Goal: Task Accomplishment & Management: Complete application form

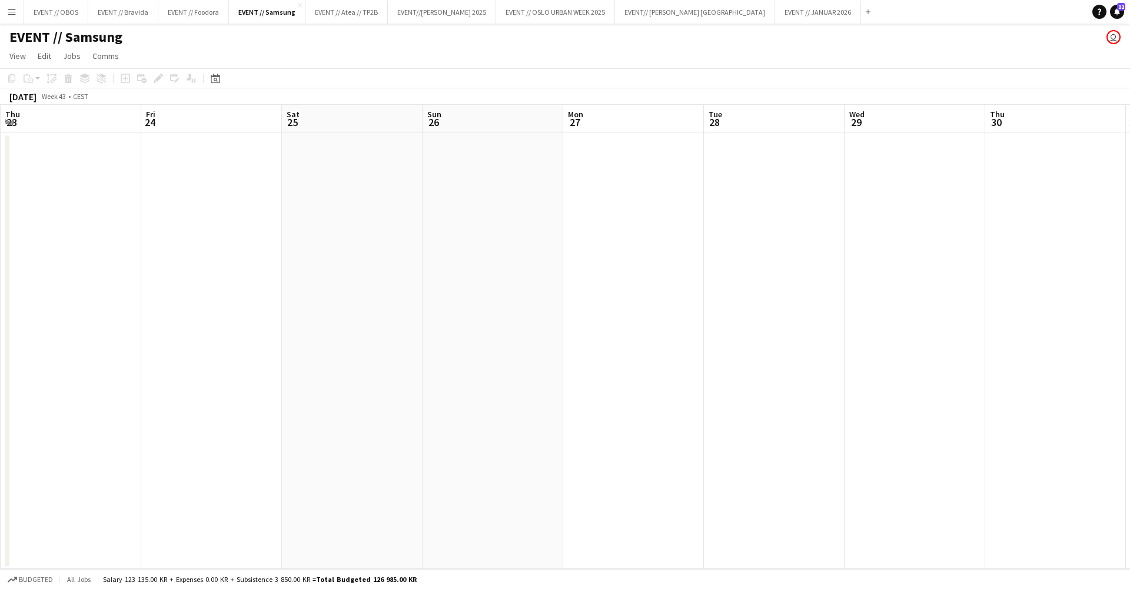
scroll to position [0, 516]
click at [646, 307] on app-date-cell at bounding box center [679, 351] width 141 height 436
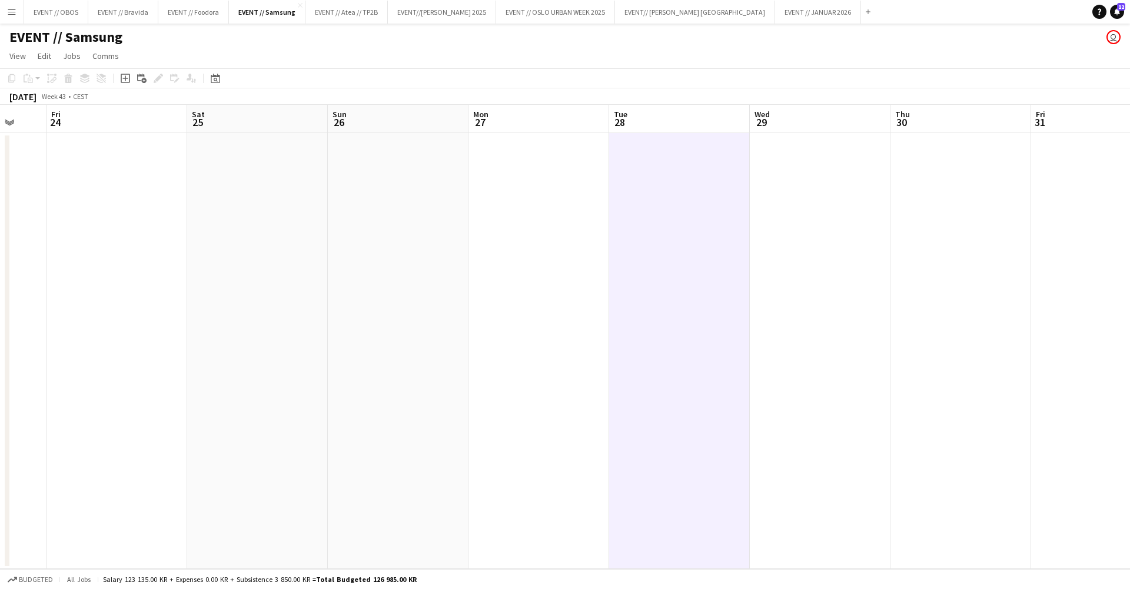
scroll to position [0, 535]
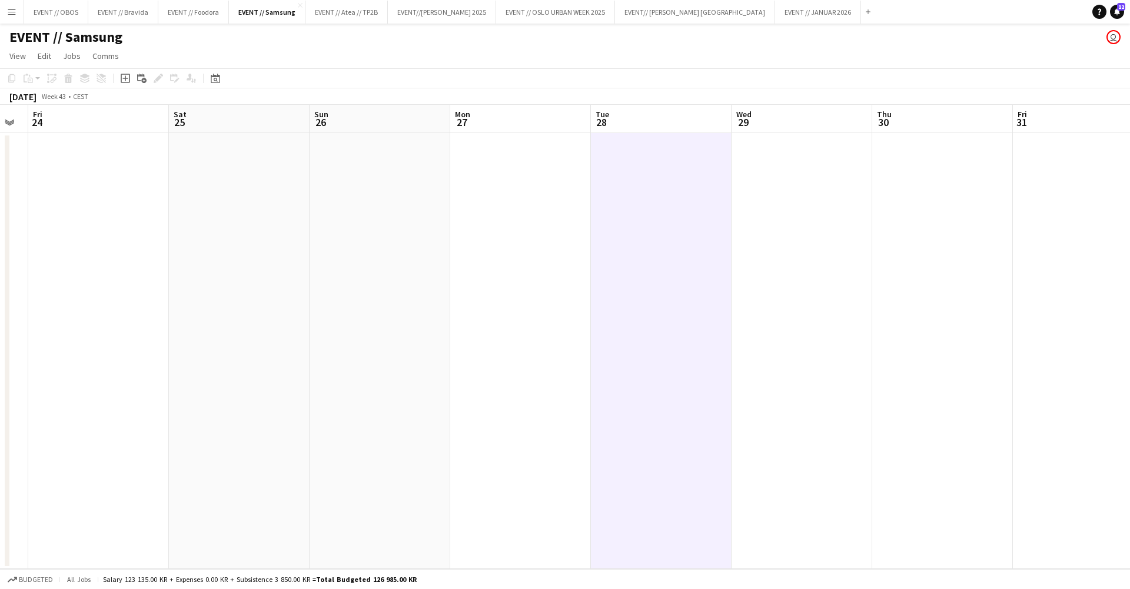
click at [517, 266] on app-date-cell at bounding box center [520, 351] width 141 height 436
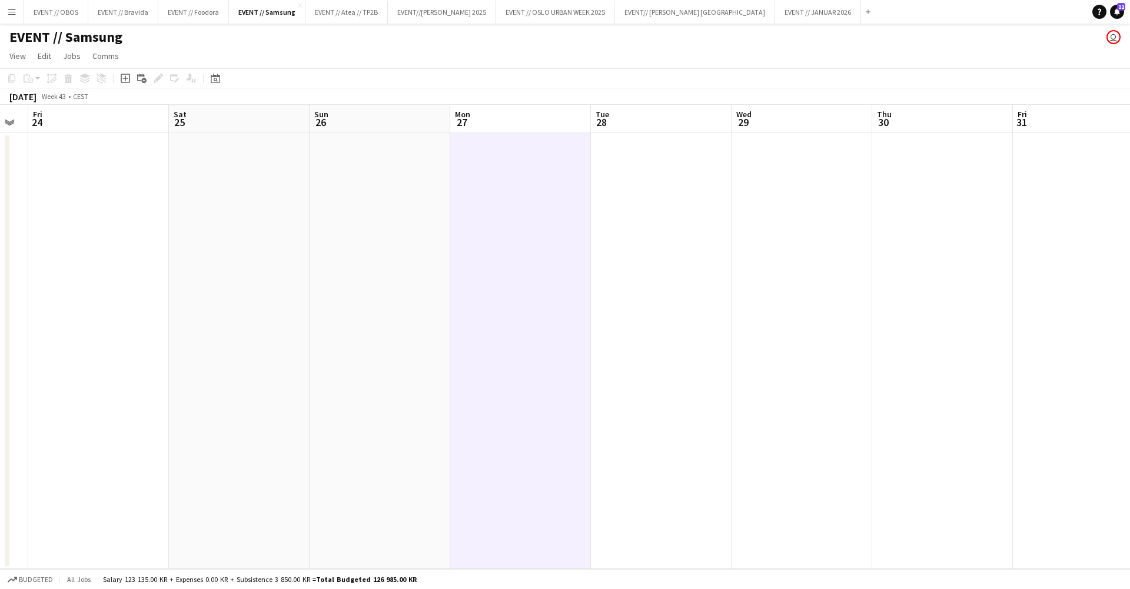
scroll to position [0, 407]
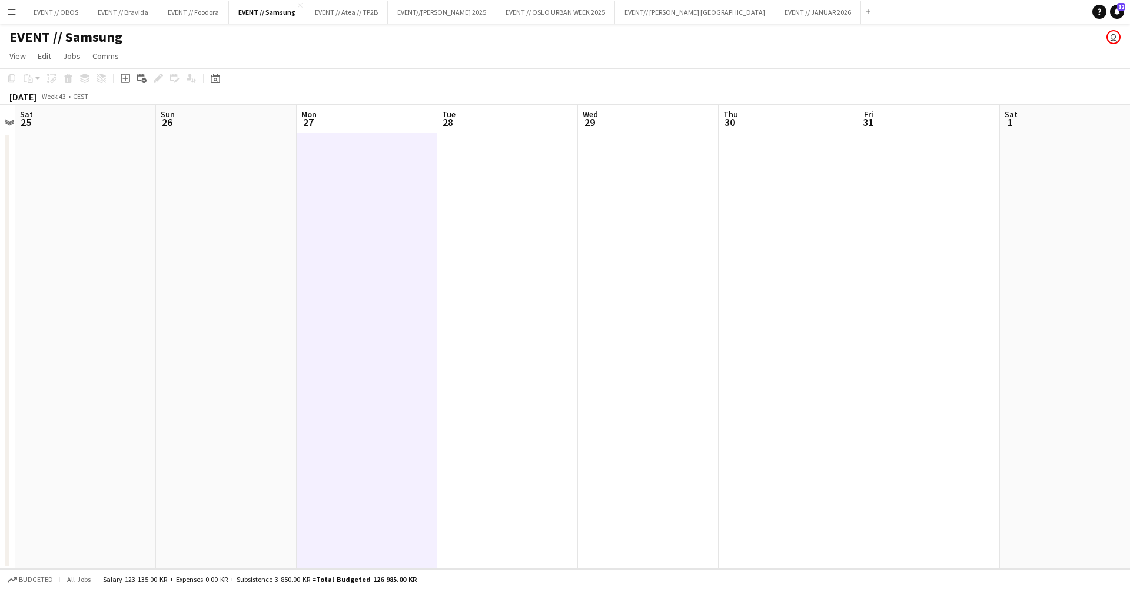
click at [583, 298] on app-date-cell at bounding box center [648, 351] width 141 height 436
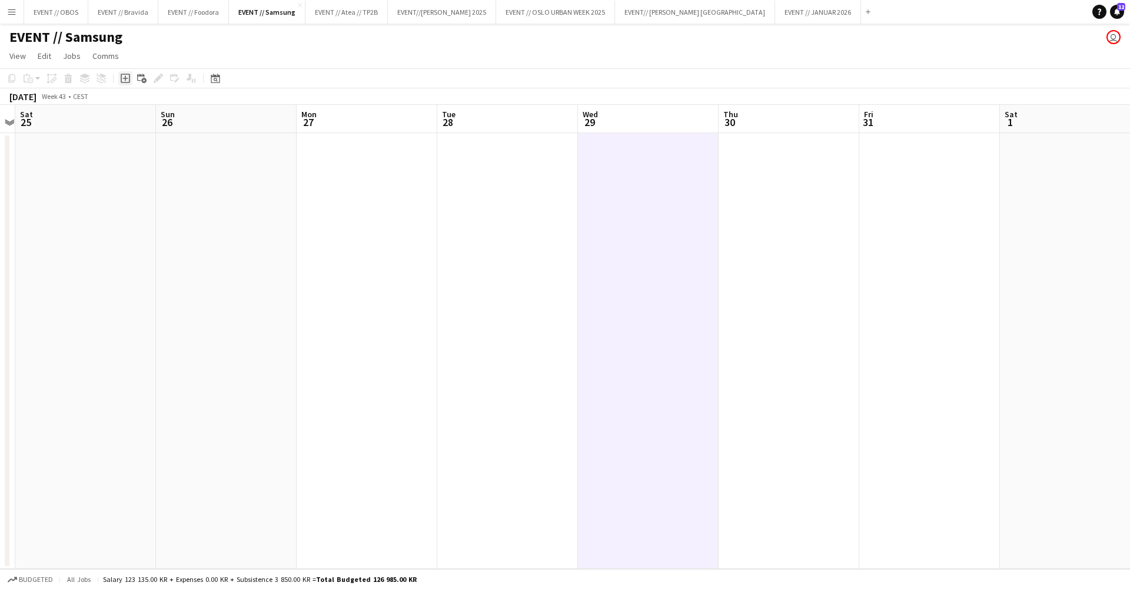
click at [126, 85] on div "Add job" at bounding box center [125, 78] width 14 height 14
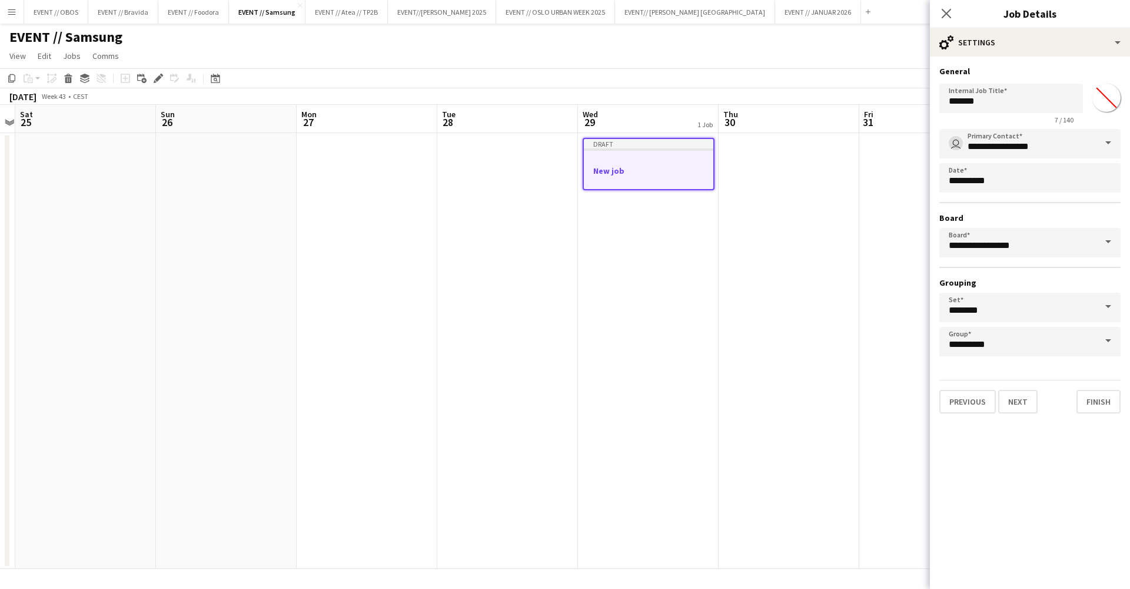
click at [1022, 82] on div "Internal Job Title ******* 7 / 140 *******" at bounding box center [1030, 101] width 181 height 45
drag, startPoint x: 996, startPoint y: 94, endPoint x: 831, endPoint y: 108, distance: 165.4
click at [831, 108] on body "Menu Boards Boards Boards All jobs Status Workforce Workforce My Workforce Recr…" at bounding box center [565, 294] width 1130 height 589
type input "*"
type input "**********"
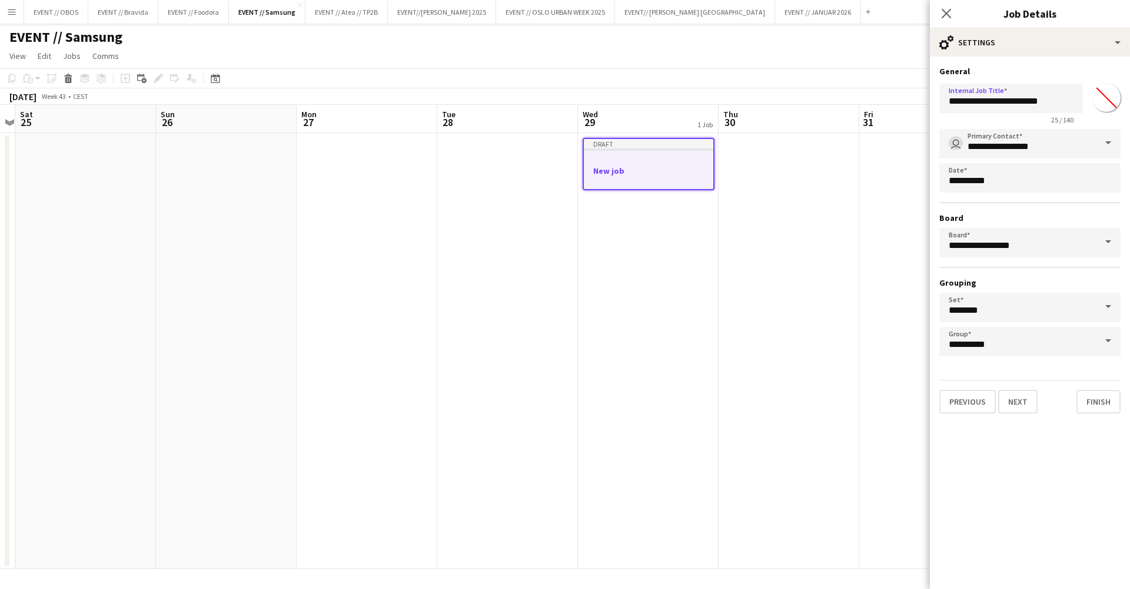
click at [704, 70] on app-toolbar "Copy Paste Paste Command V Paste with crew Command Shift V Paste linked Job [GE…" at bounding box center [565, 78] width 1130 height 20
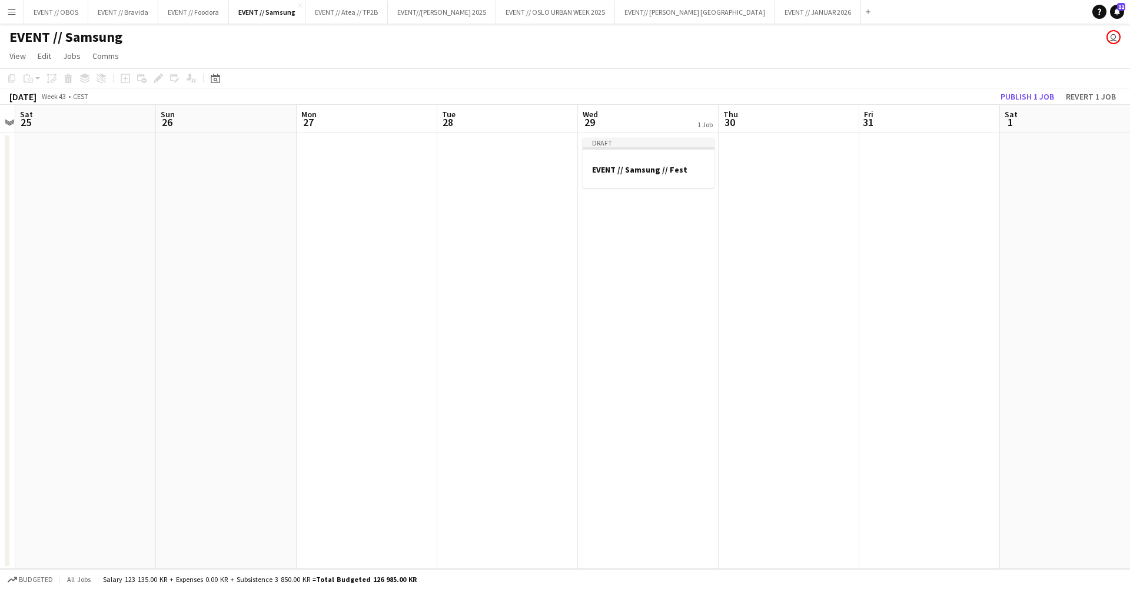
click at [408, 191] on app-date-cell at bounding box center [367, 351] width 141 height 436
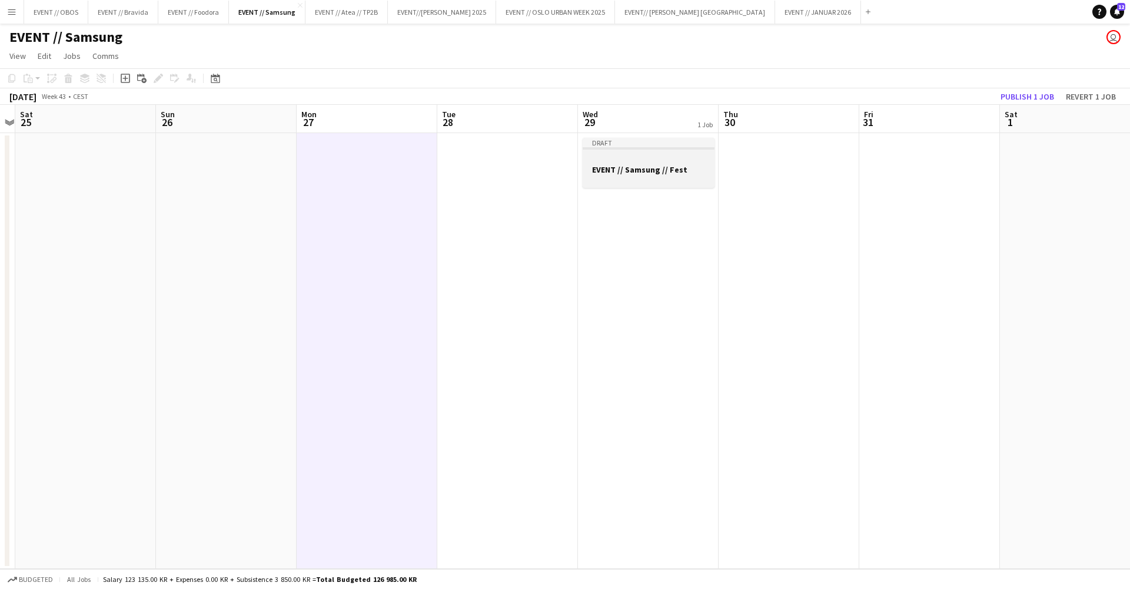
click at [639, 184] on app-job-card "Draft EVENT // Samsung // Fest" at bounding box center [649, 163] width 132 height 50
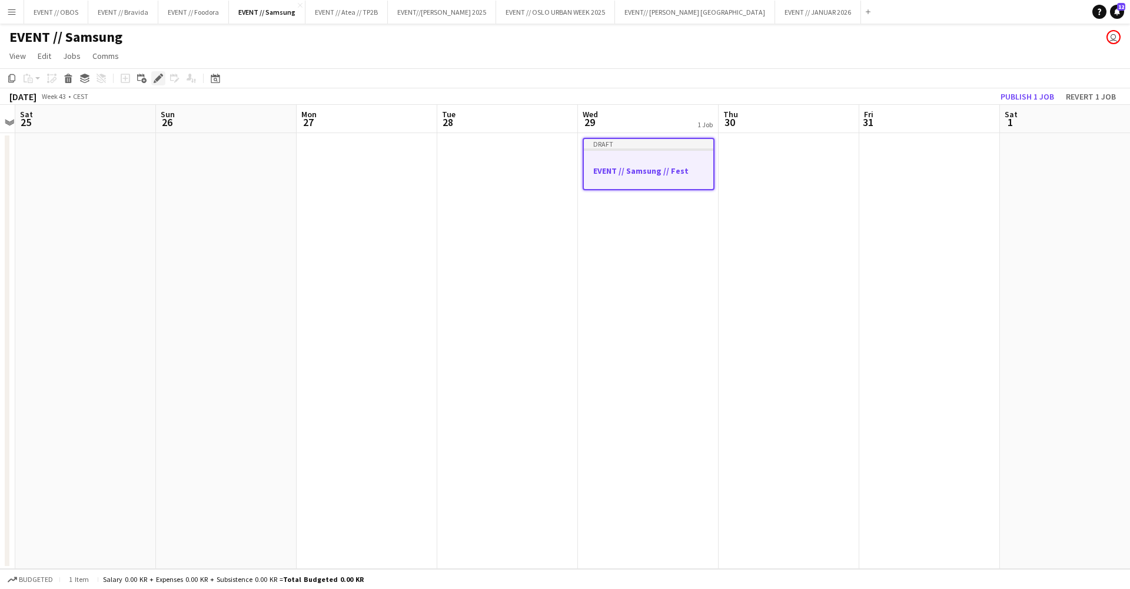
click at [155, 80] on icon at bounding box center [158, 78] width 6 height 6
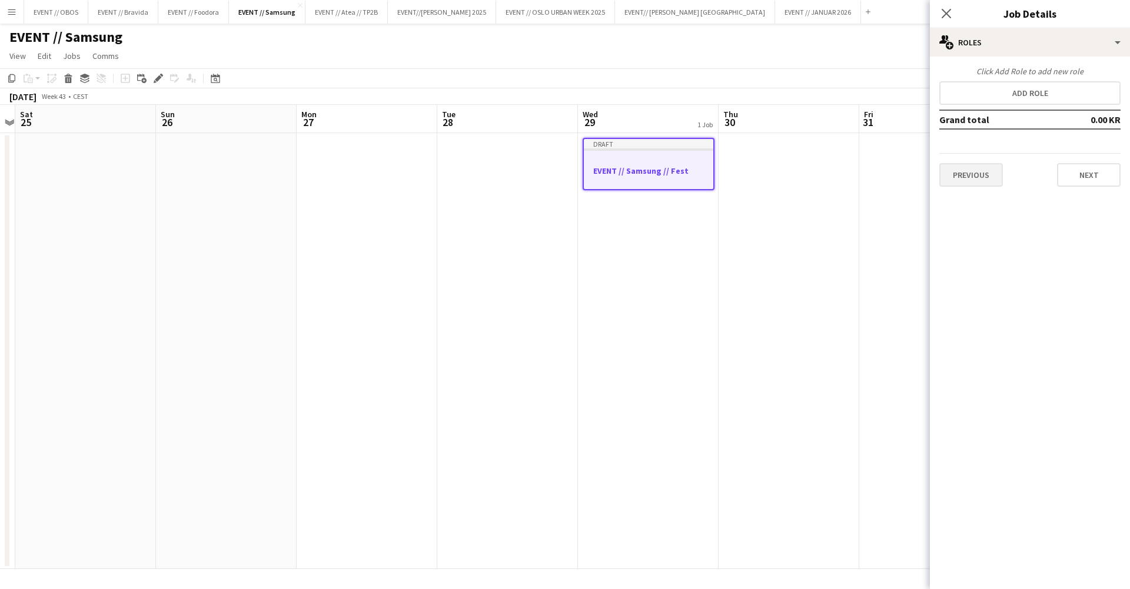
click at [977, 172] on button "Previous" at bounding box center [972, 175] width 64 height 24
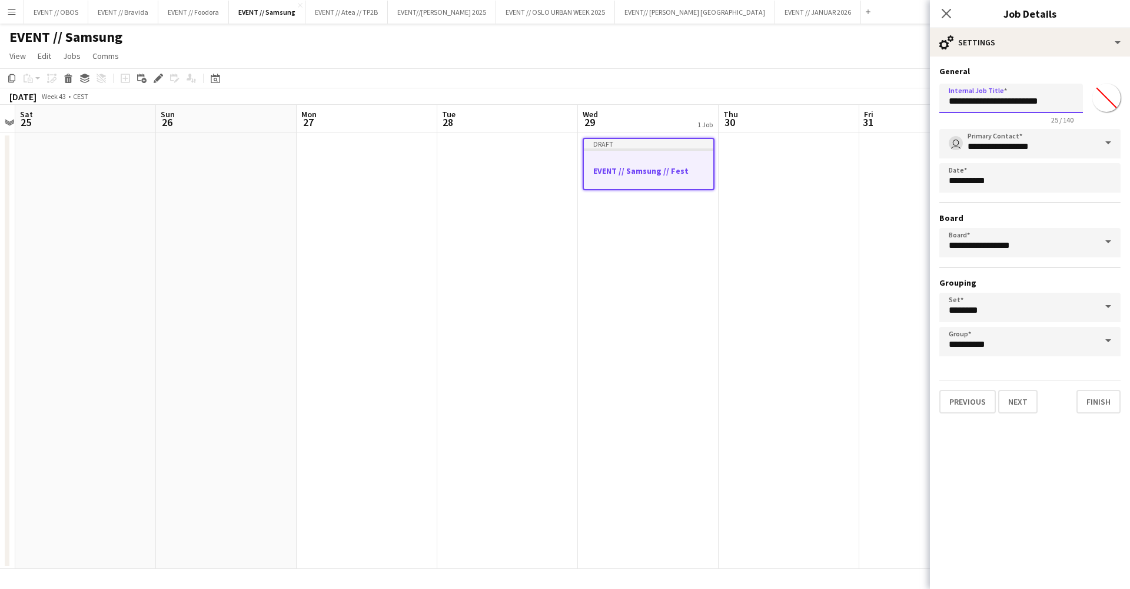
click at [1055, 102] on input "**********" at bounding box center [1012, 98] width 144 height 29
type input "**********"
click at [1015, 391] on button "Next" at bounding box center [1017, 402] width 39 height 24
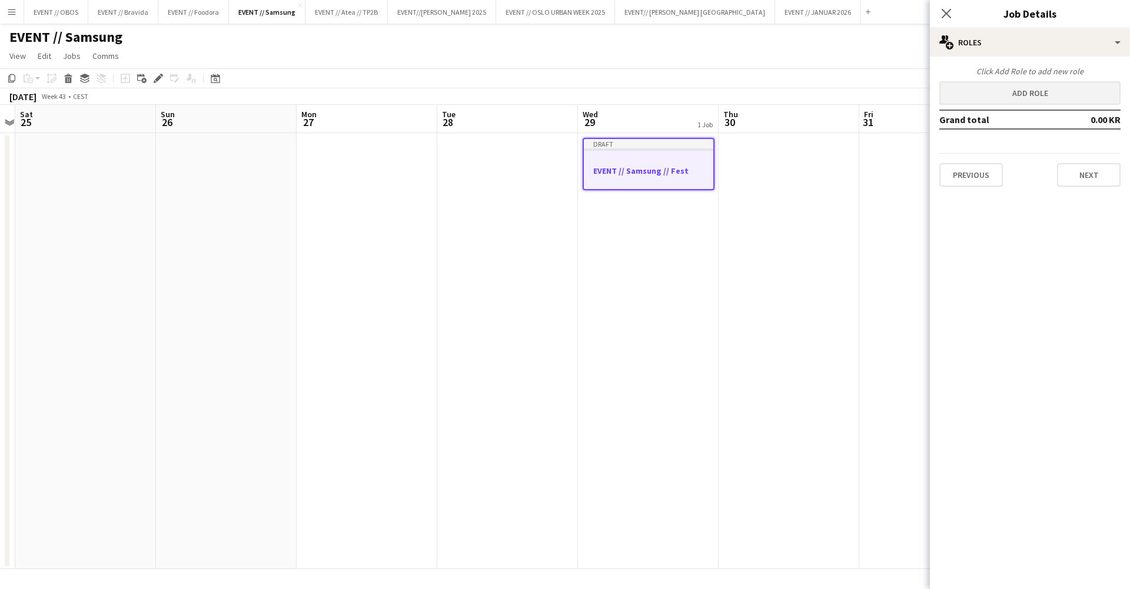
click at [959, 101] on button "Add role" at bounding box center [1030, 93] width 181 height 24
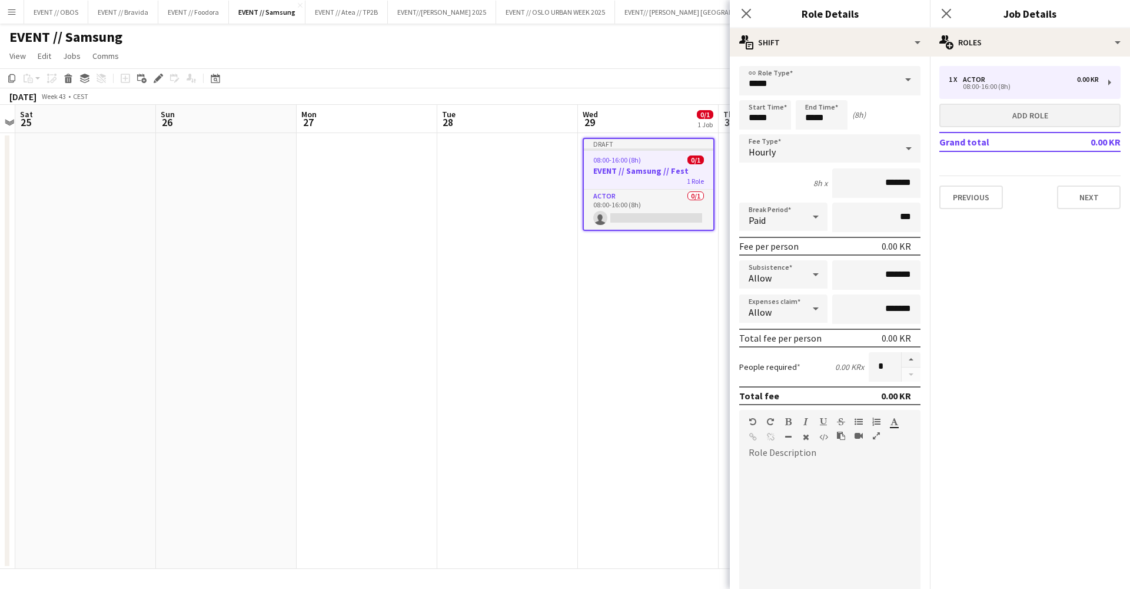
click at [959, 101] on div "1 x Actor 0.00 KR 08:00-16:00 (8h) Add role Grand total 0.00 KR Previous Next" at bounding box center [1030, 137] width 200 height 143
click at [826, 84] on input "*****" at bounding box center [829, 80] width 181 height 29
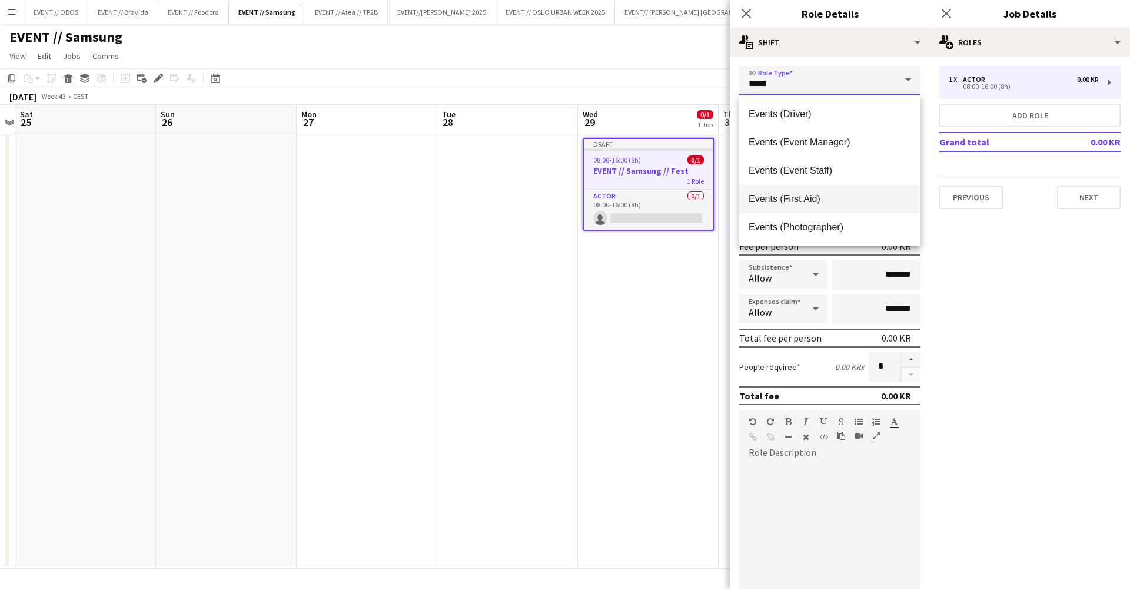
scroll to position [288, 0]
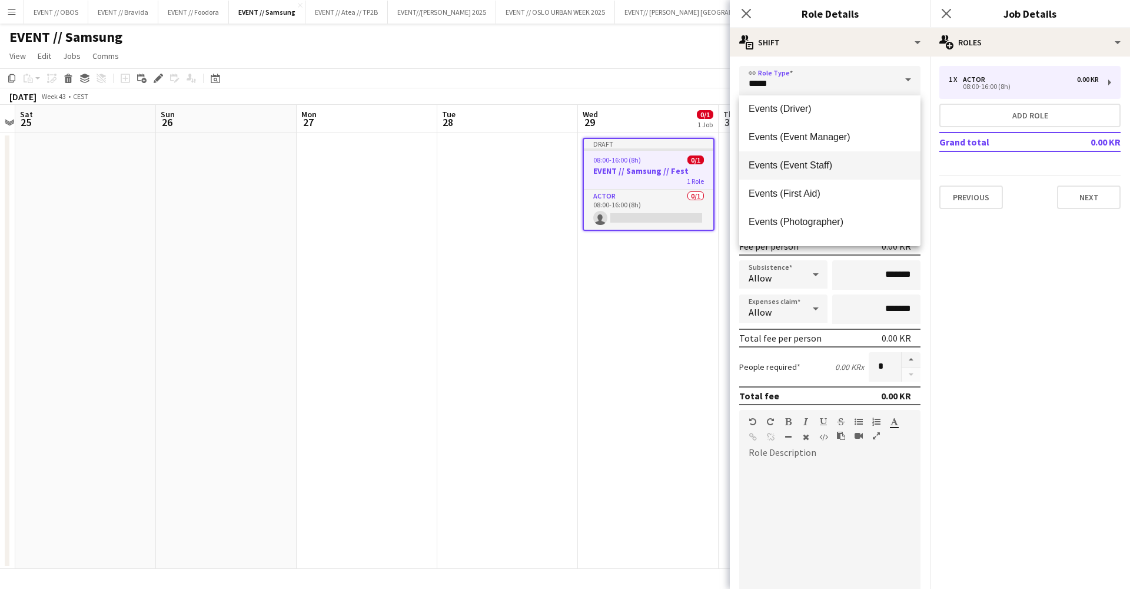
click at [787, 167] on span "Events (Event Staff)" at bounding box center [830, 165] width 162 height 11
type input "**********"
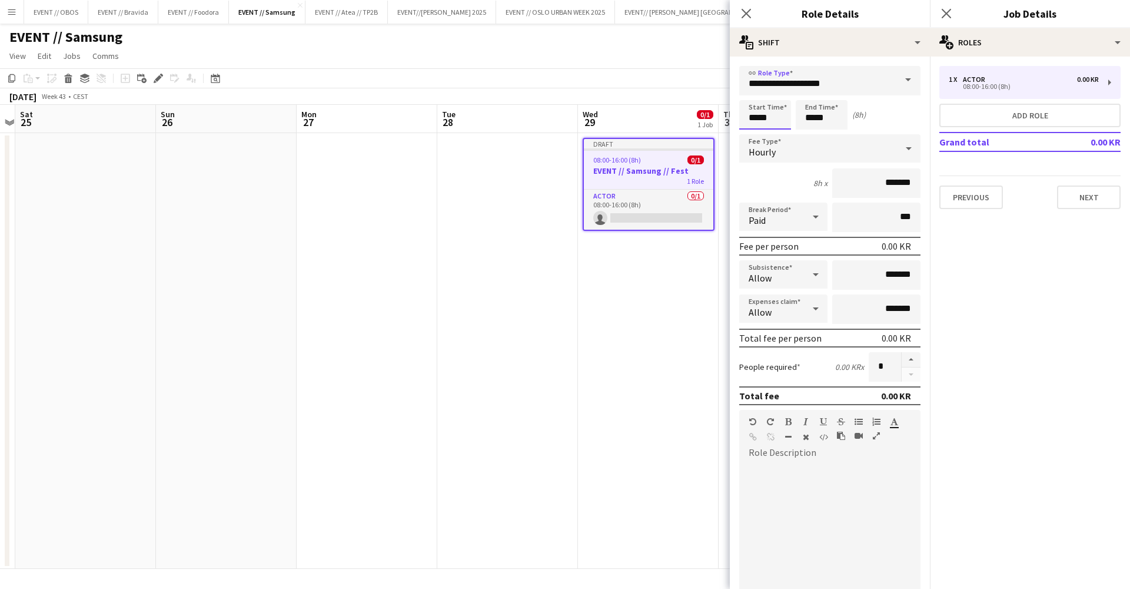
click at [755, 115] on input "*****" at bounding box center [765, 114] width 52 height 29
click at [755, 91] on div at bounding box center [754, 94] width 24 height 12
type input "*****"
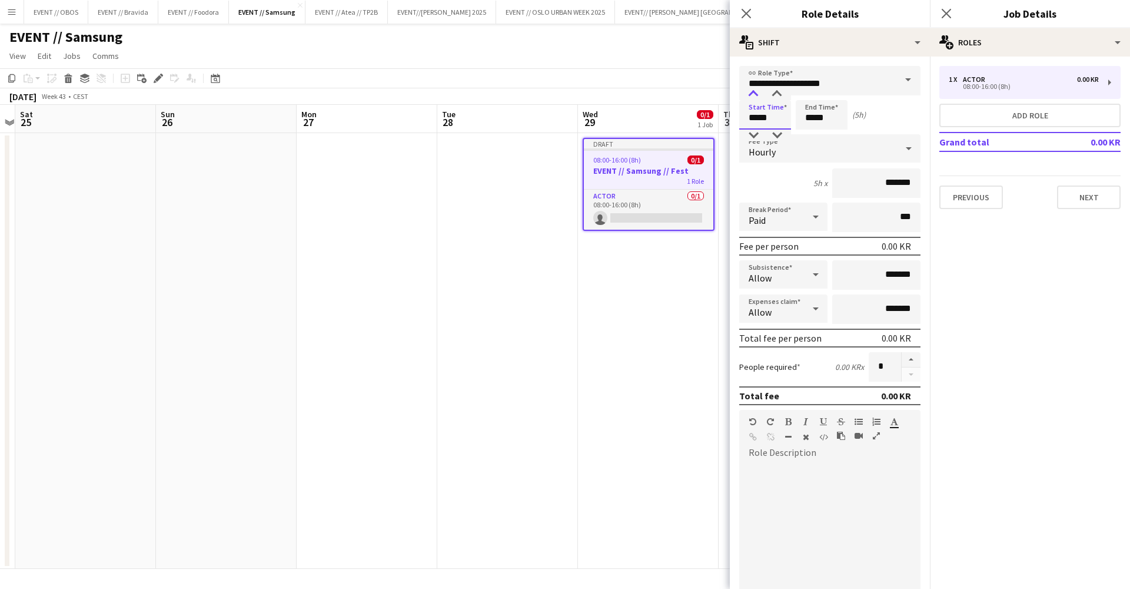
click at [755, 91] on div at bounding box center [754, 94] width 24 height 12
click at [812, 106] on input "*****" at bounding box center [822, 114] width 52 height 29
click at [812, 94] on div at bounding box center [810, 94] width 24 height 12
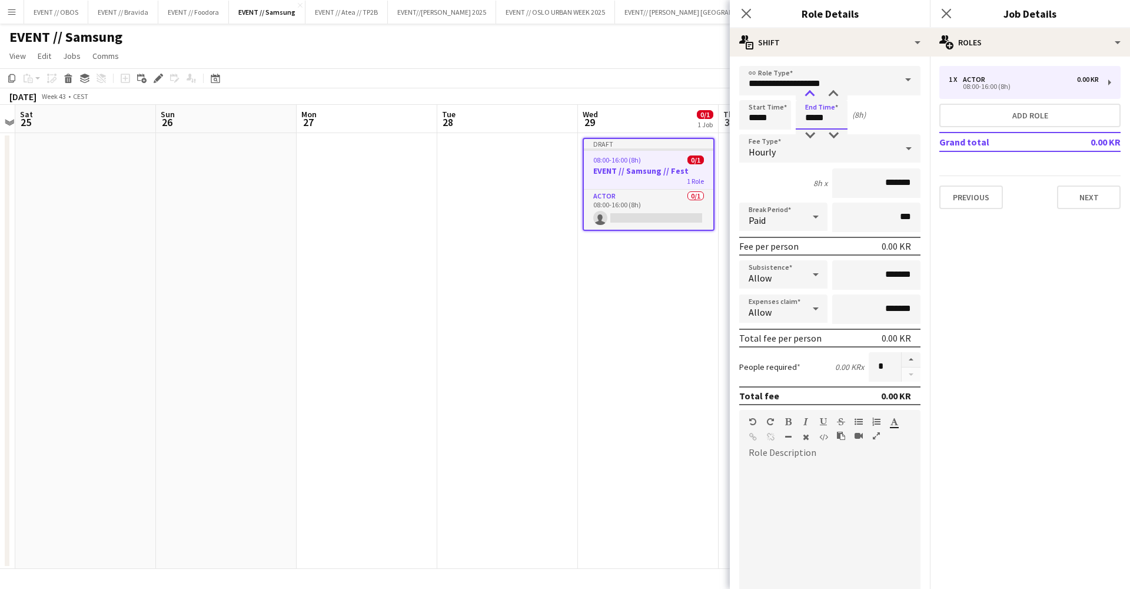
click at [812, 94] on div at bounding box center [810, 94] width 24 height 12
type input "*****"
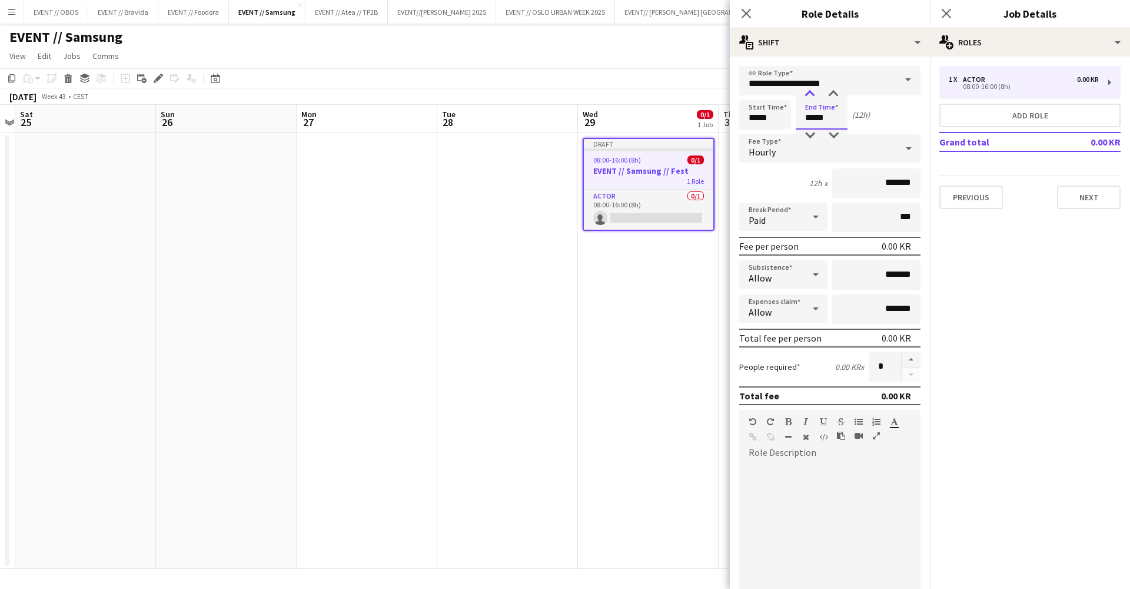
click at [812, 94] on div at bounding box center [810, 94] width 24 height 12
click at [842, 177] on input "*******" at bounding box center [876, 182] width 88 height 29
type input "*********"
click at [782, 195] on div "12h x *********" at bounding box center [829, 182] width 181 height 29
click at [839, 268] on input "*******" at bounding box center [876, 274] width 88 height 29
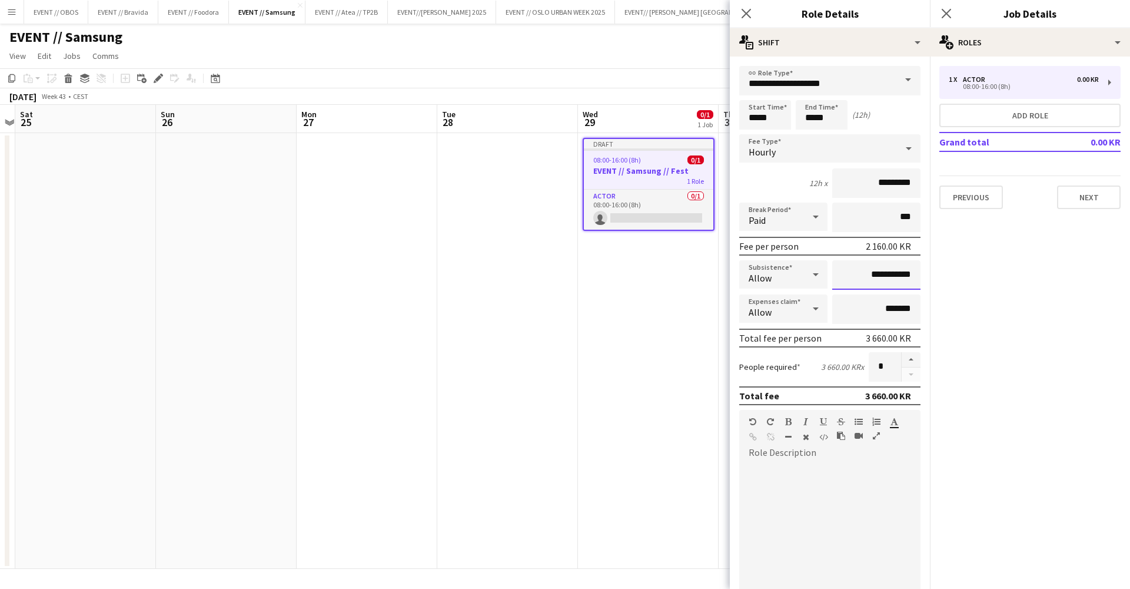
type input "*********"
click at [831, 362] on div "2 310.00 KR x" at bounding box center [842, 366] width 43 height 11
click at [908, 359] on button "button" at bounding box center [911, 359] width 19 height 15
type input "*"
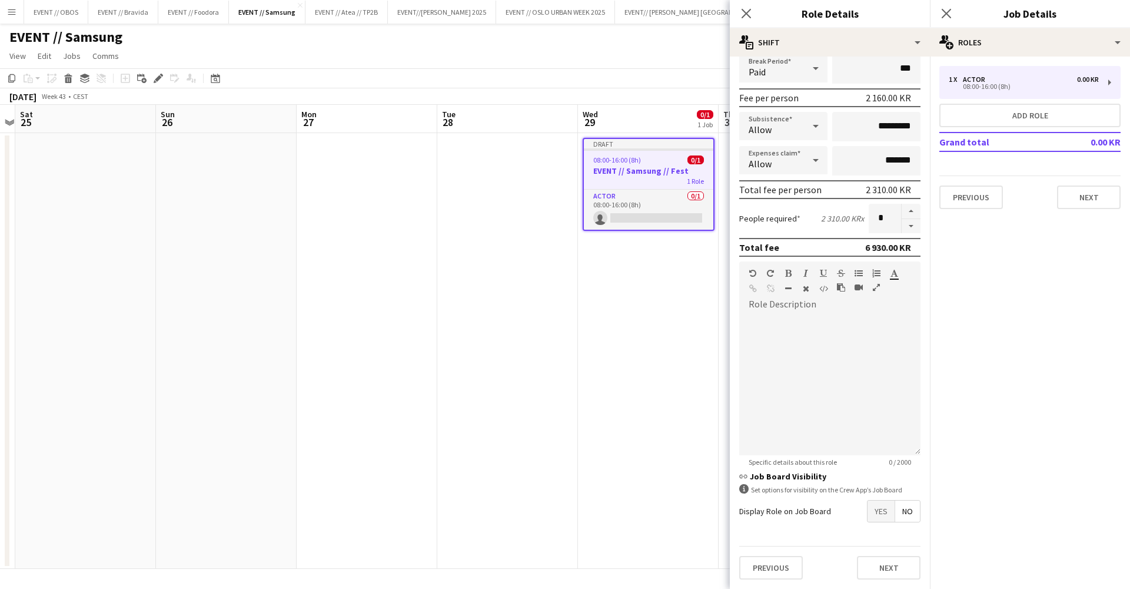
scroll to position [148, 0]
click at [885, 509] on span "Yes" at bounding box center [881, 510] width 27 height 21
click at [878, 540] on span "Yes" at bounding box center [881, 536] width 27 height 21
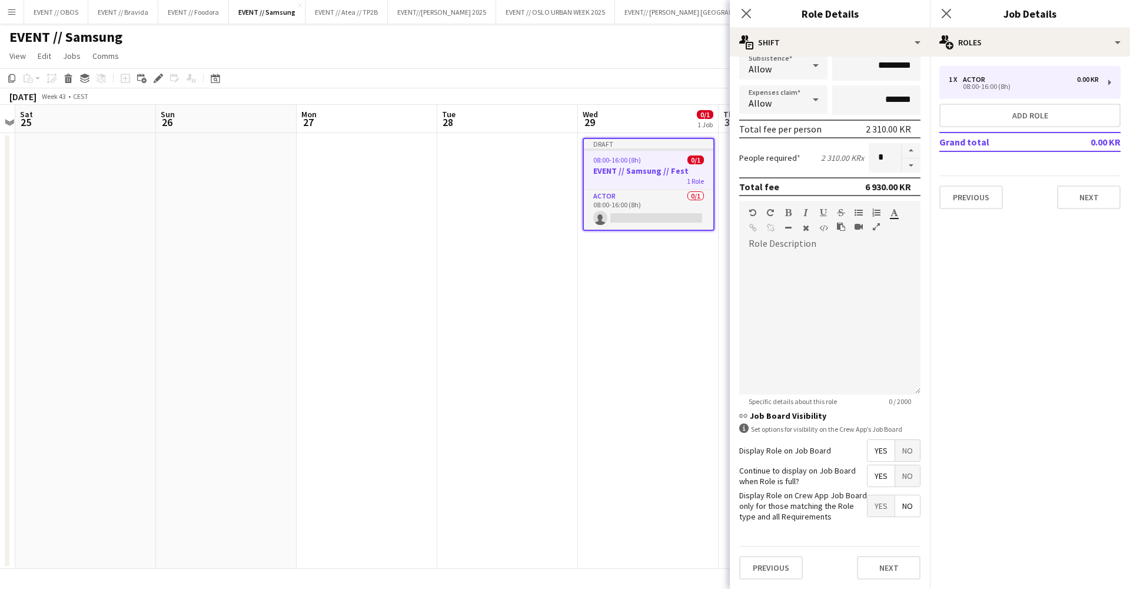
scroll to position [208, 0]
click at [899, 563] on button "Next" at bounding box center [889, 568] width 64 height 24
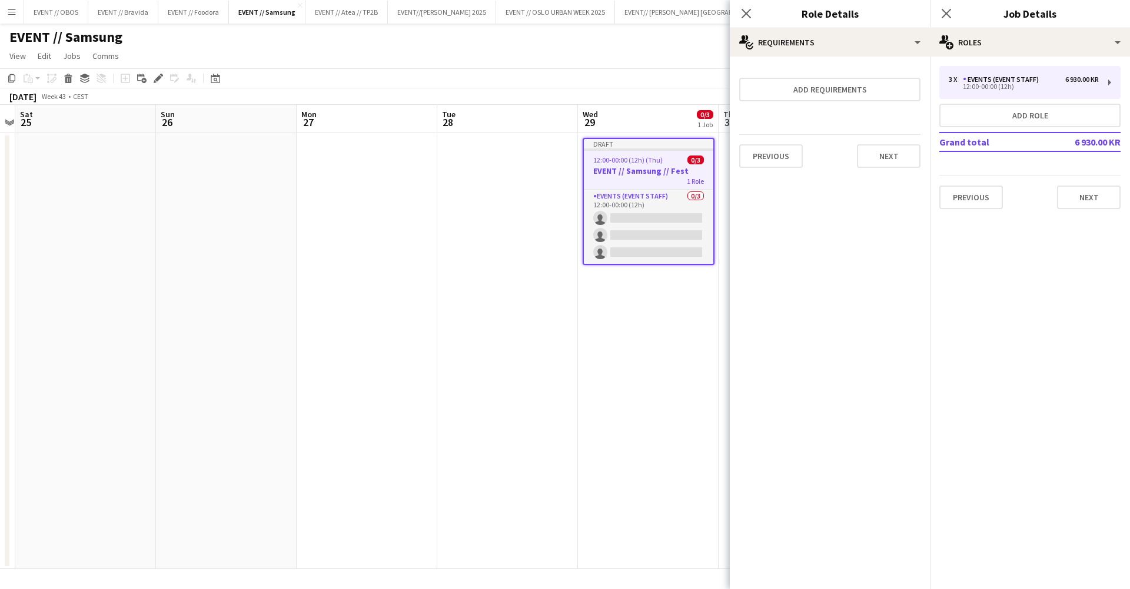
scroll to position [0, 0]
click at [892, 162] on button "Next" at bounding box center [889, 156] width 64 height 24
click at [892, 162] on button "Finish" at bounding box center [899, 158] width 44 height 24
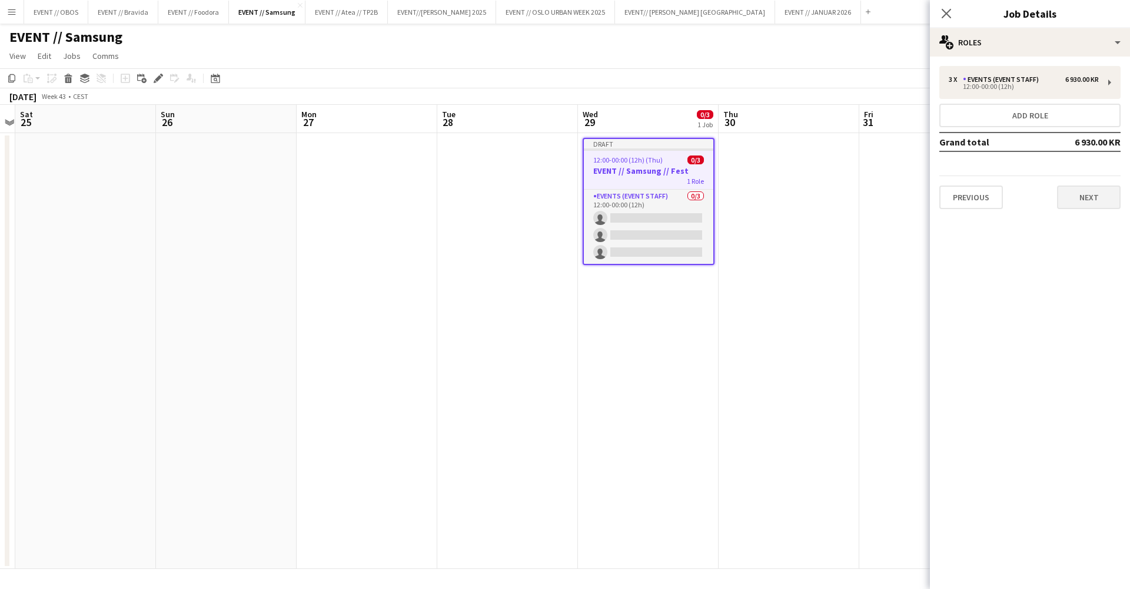
click at [1089, 207] on button "Next" at bounding box center [1089, 197] width 64 height 24
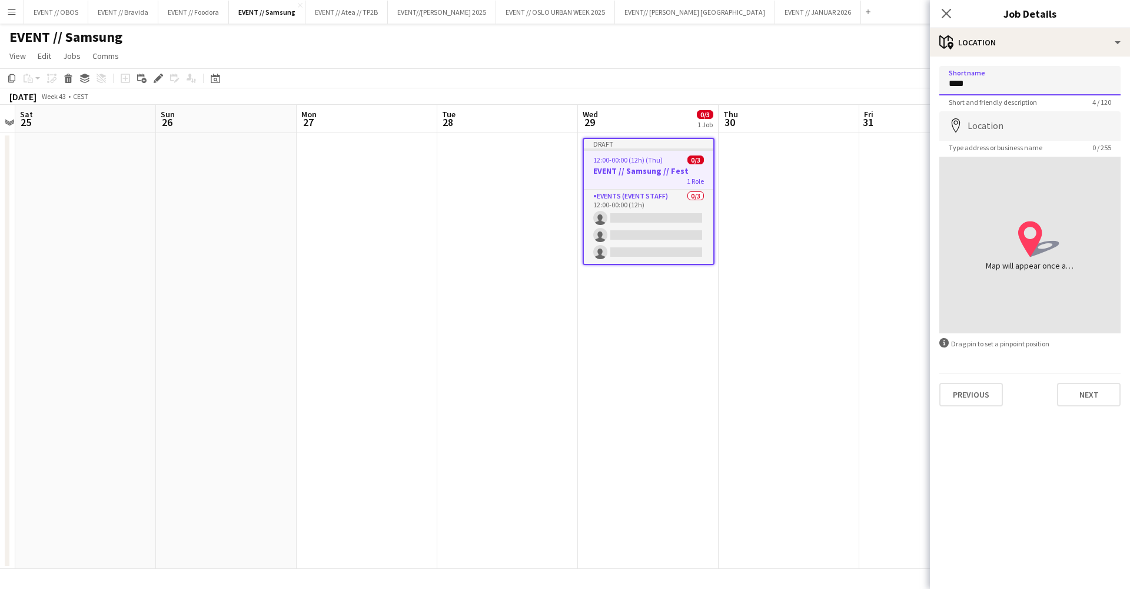
type input "****"
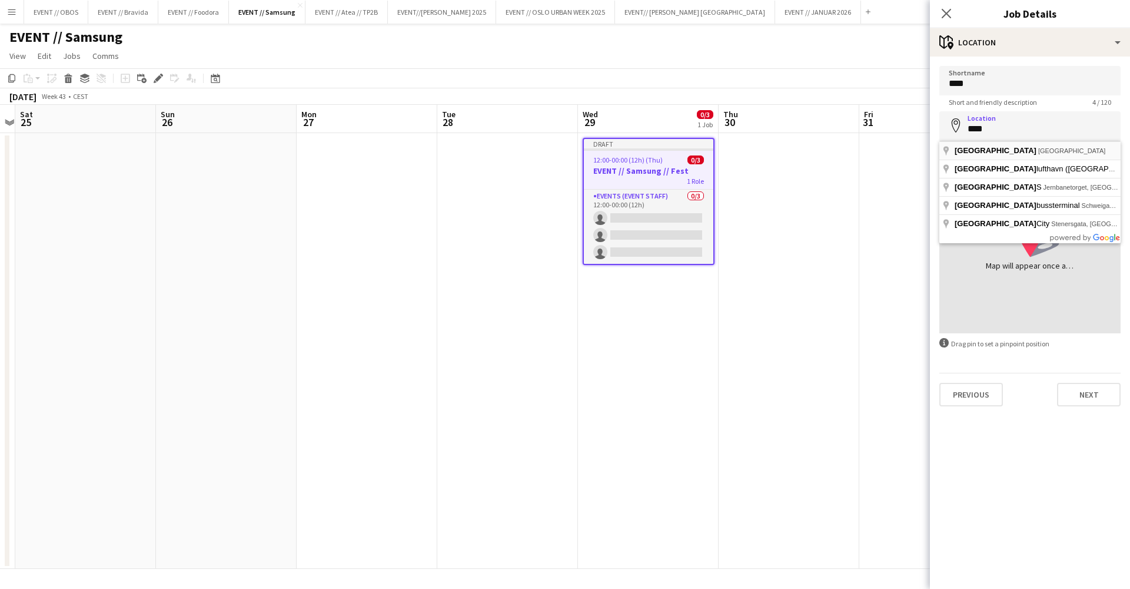
type input "**********"
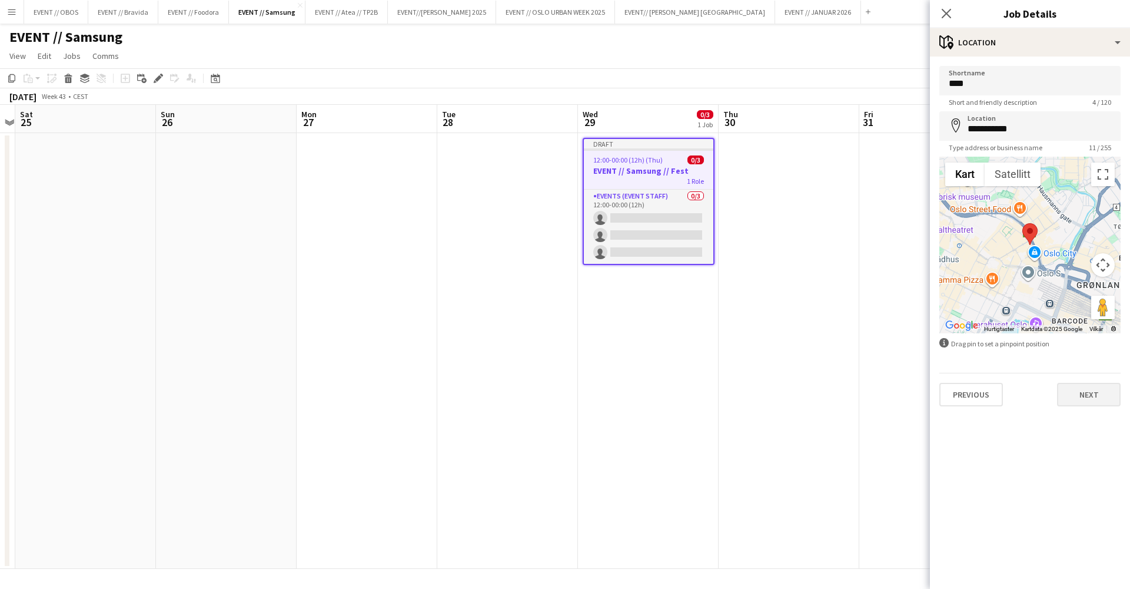
click at [1079, 394] on button "Next" at bounding box center [1089, 395] width 64 height 24
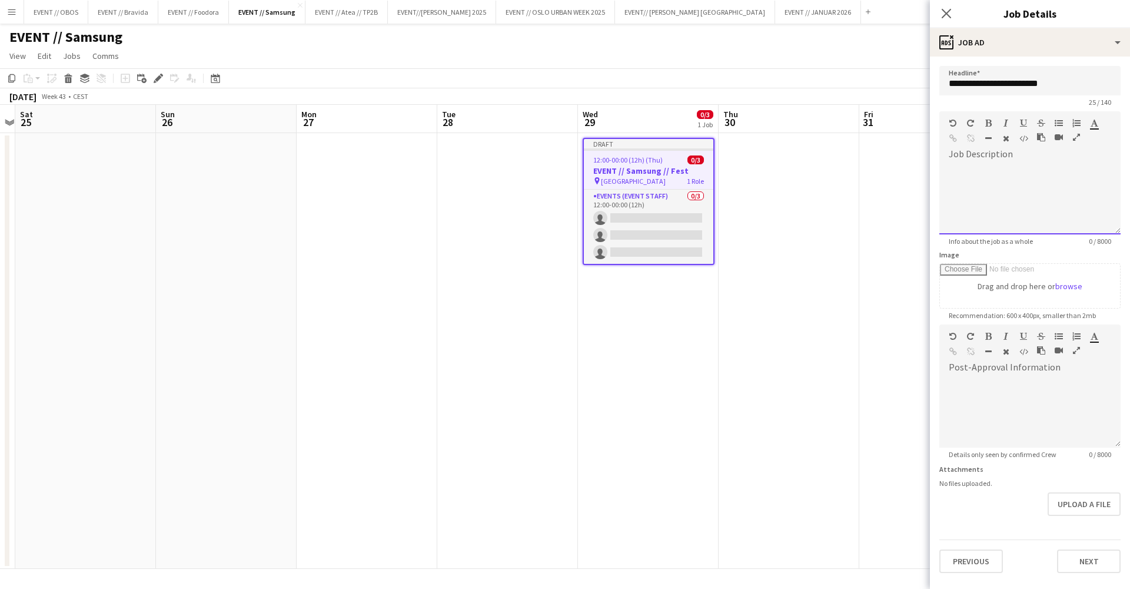
click at [969, 171] on div at bounding box center [1030, 199] width 181 height 71
click at [984, 169] on div "**********" at bounding box center [1030, 199] width 181 height 71
click at [1069, 557] on button "Next" at bounding box center [1089, 561] width 64 height 24
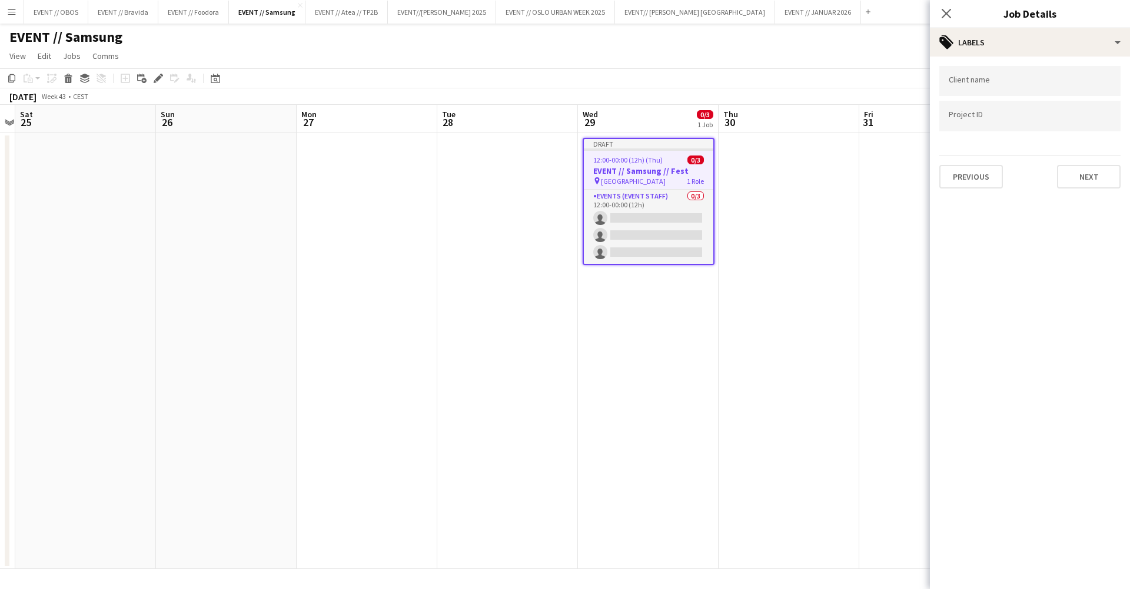
click at [998, 85] on input "Type to search client labels..." at bounding box center [1030, 81] width 162 height 11
type input "*******"
click at [1001, 111] on div "Samsung" at bounding box center [1030, 117] width 181 height 28
click at [1001, 117] on input "Type to search project ID labels..." at bounding box center [1030, 116] width 162 height 11
click at [1081, 193] on div "Client name ******* Project ID Previous Next" at bounding box center [1030, 127] width 200 height 141
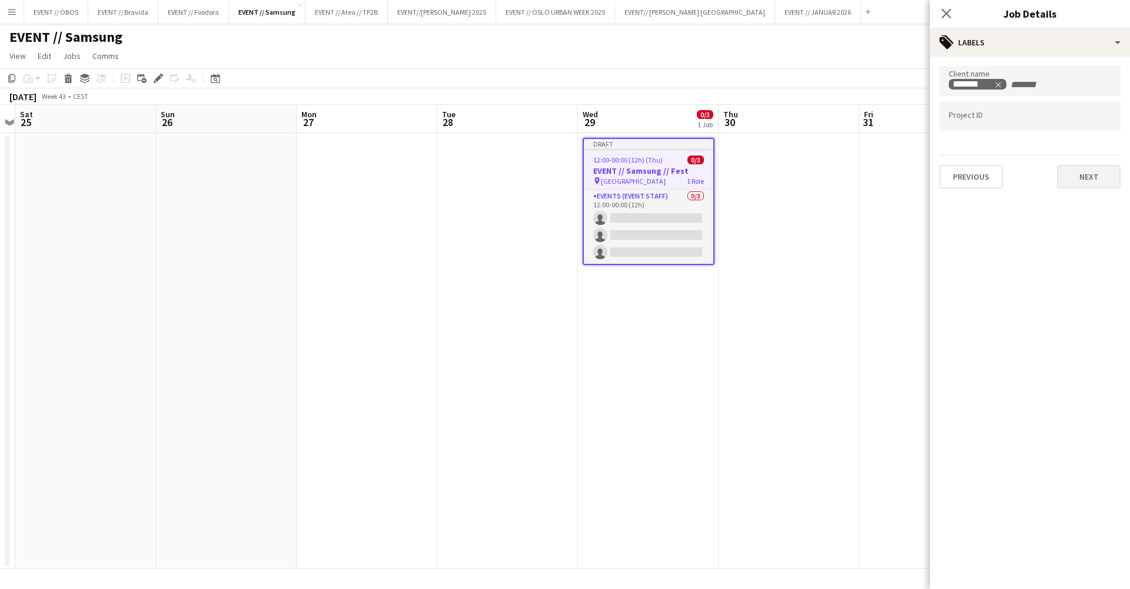
click at [1085, 188] on button "Next" at bounding box center [1089, 177] width 64 height 24
type input "*******"
click at [1086, 128] on button "Next" at bounding box center [1089, 122] width 64 height 24
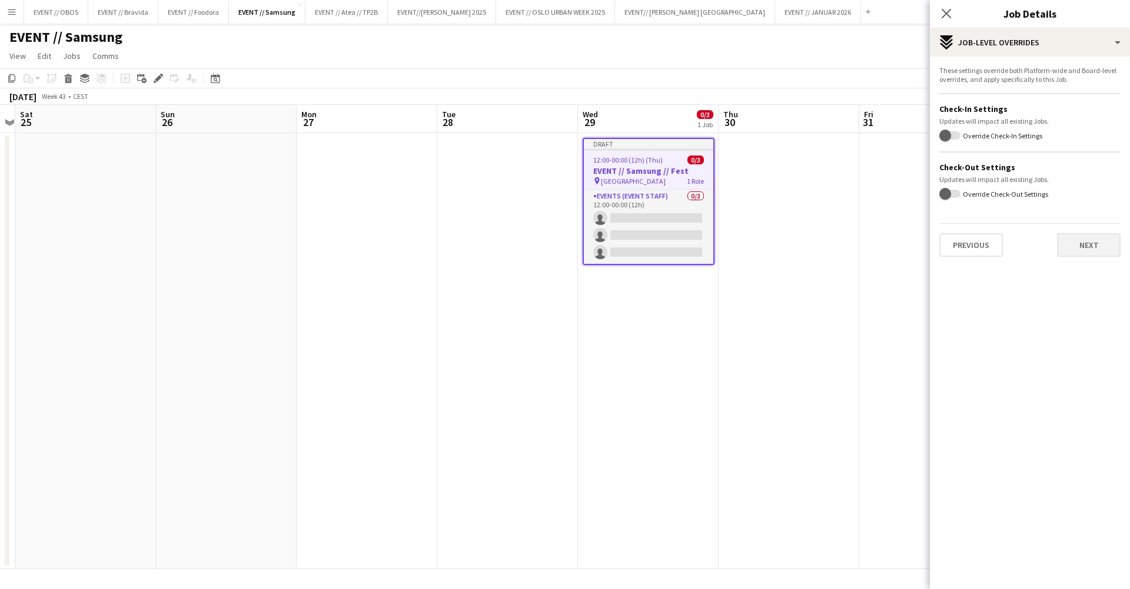
click at [1073, 238] on button "Next" at bounding box center [1089, 245] width 64 height 24
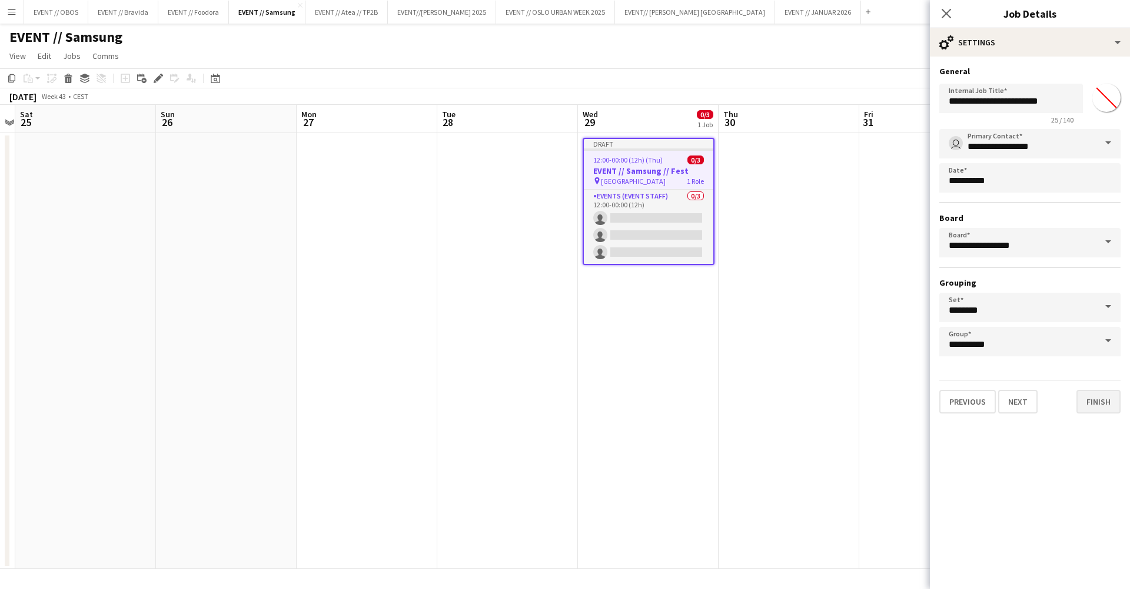
click at [1104, 406] on button "Finish" at bounding box center [1099, 402] width 44 height 24
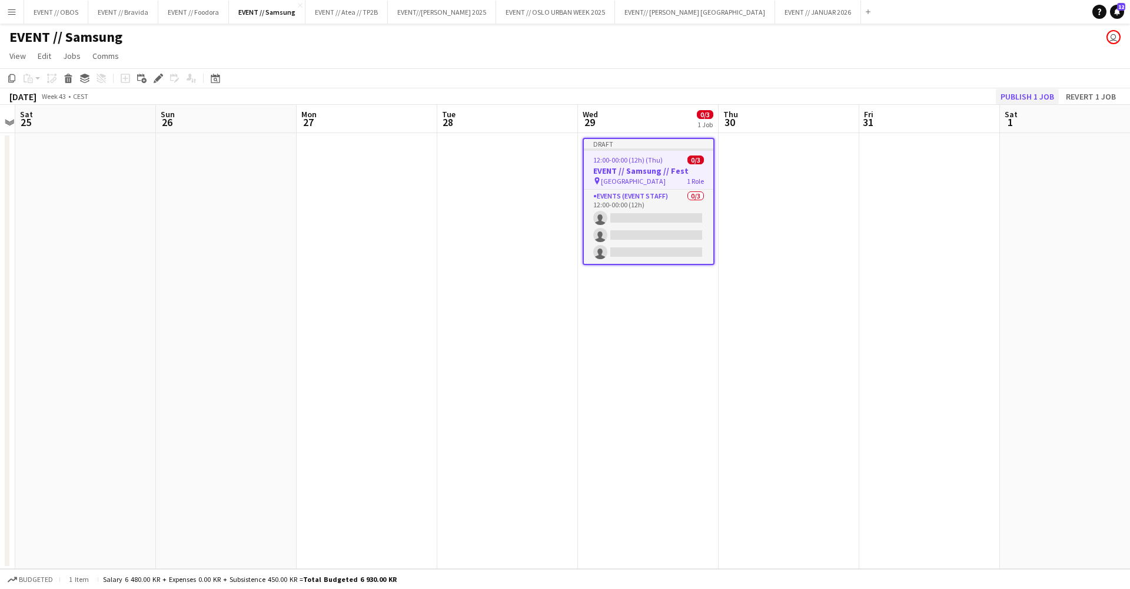
click at [1025, 99] on button "Publish 1 job" at bounding box center [1027, 96] width 63 height 15
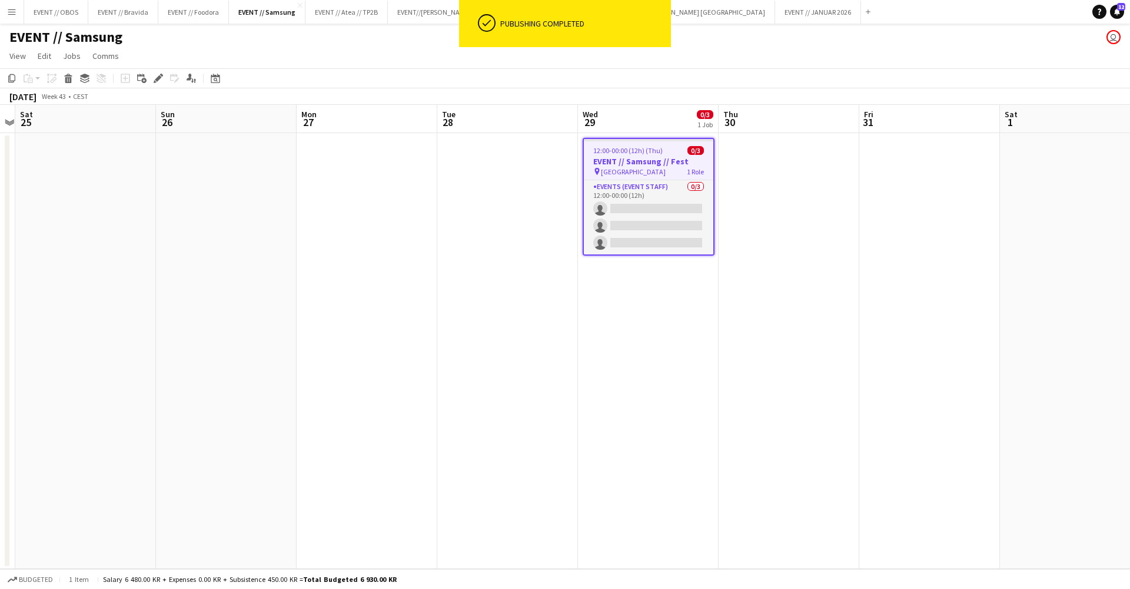
click at [665, 161] on h3 "EVENT // Samsung // Fest" at bounding box center [649, 161] width 130 height 11
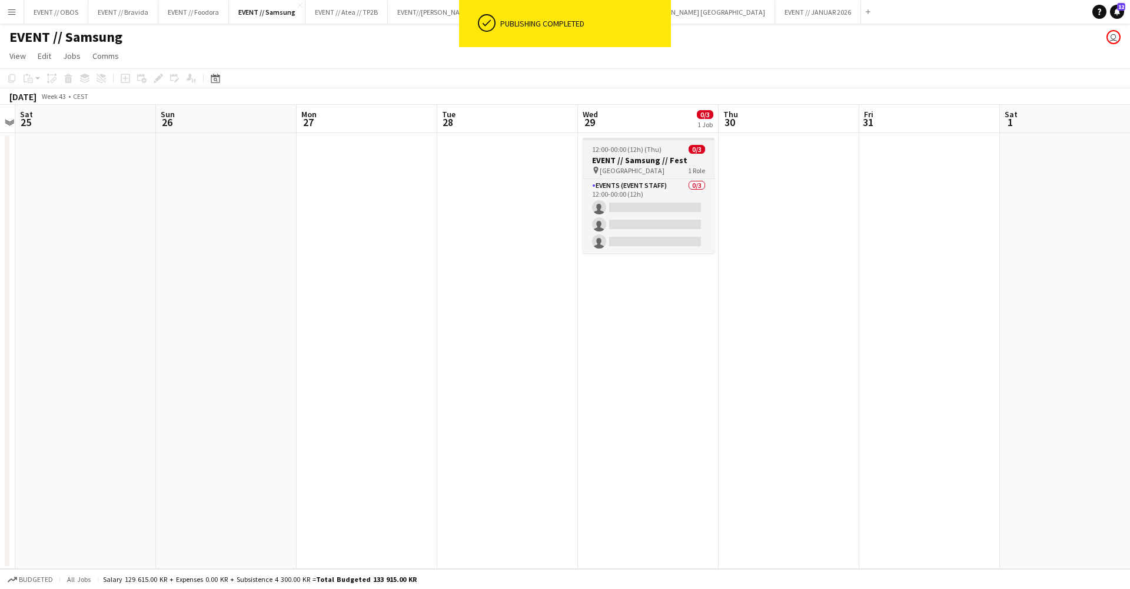
click at [665, 161] on h3 "EVENT // Samsung // Fest" at bounding box center [649, 160] width 132 height 11
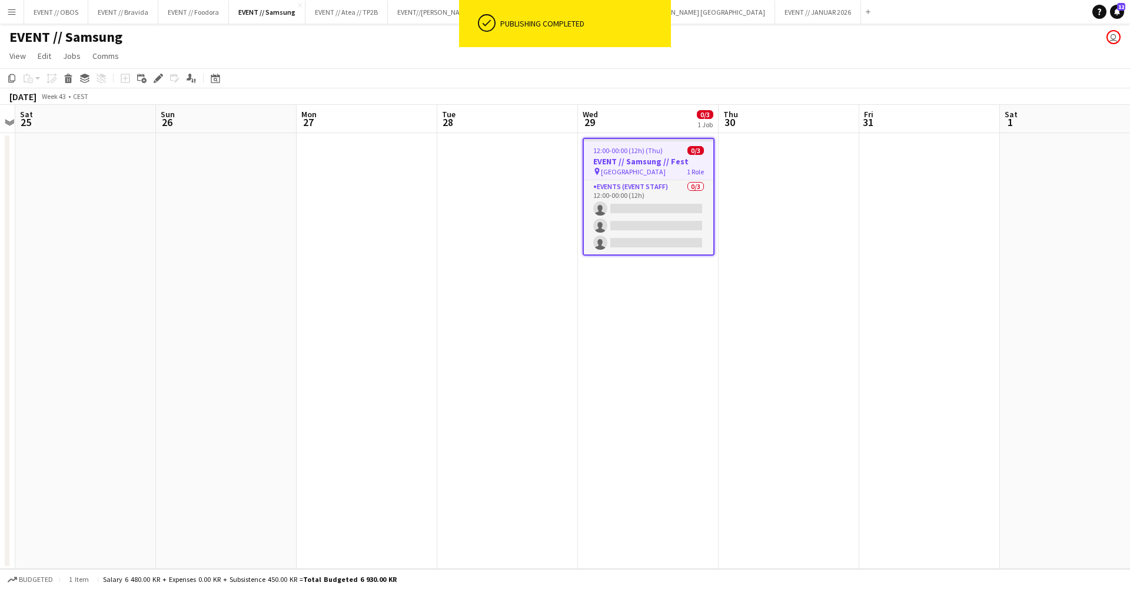
click at [787, 200] on app-date-cell at bounding box center [789, 351] width 141 height 436
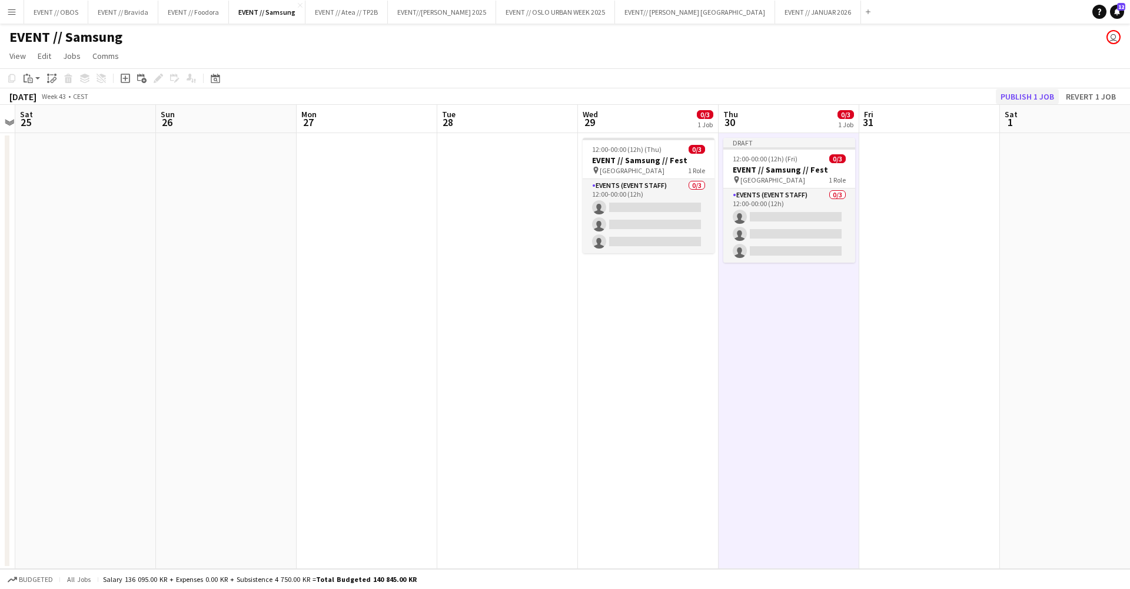
click at [1029, 98] on button "Publish 1 job" at bounding box center [1027, 96] width 63 height 15
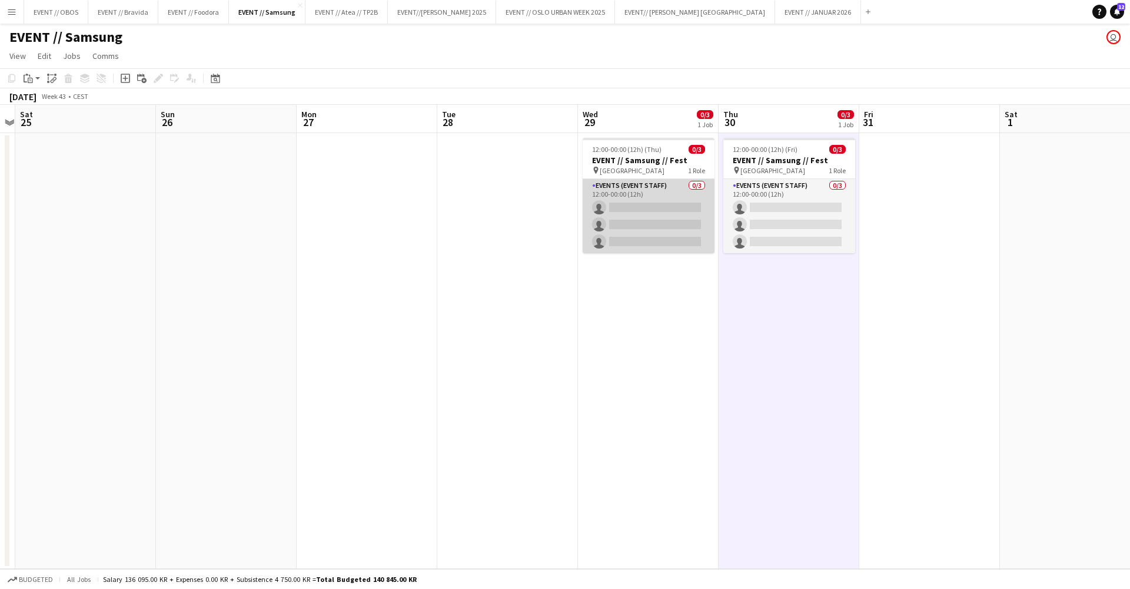
click at [613, 194] on app-card-role "Events (Event Staff) 0/3 12:00-00:00 (12h) single-neutral-actions single-neutra…" at bounding box center [649, 216] width 132 height 74
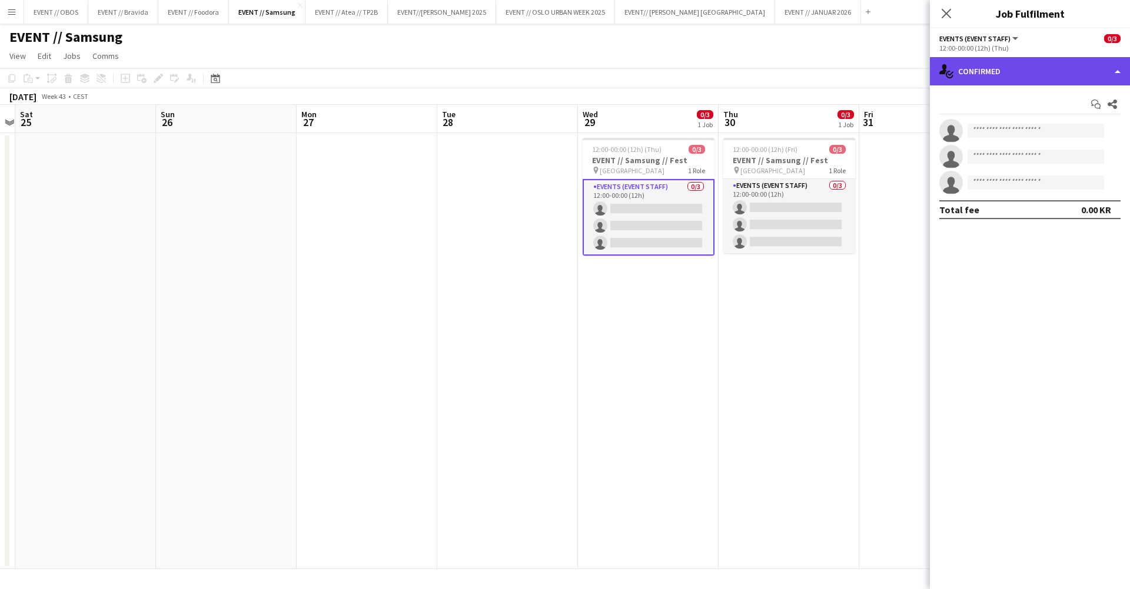
click at [962, 84] on div "single-neutral-actions-check-2 Confirmed" at bounding box center [1030, 71] width 200 height 28
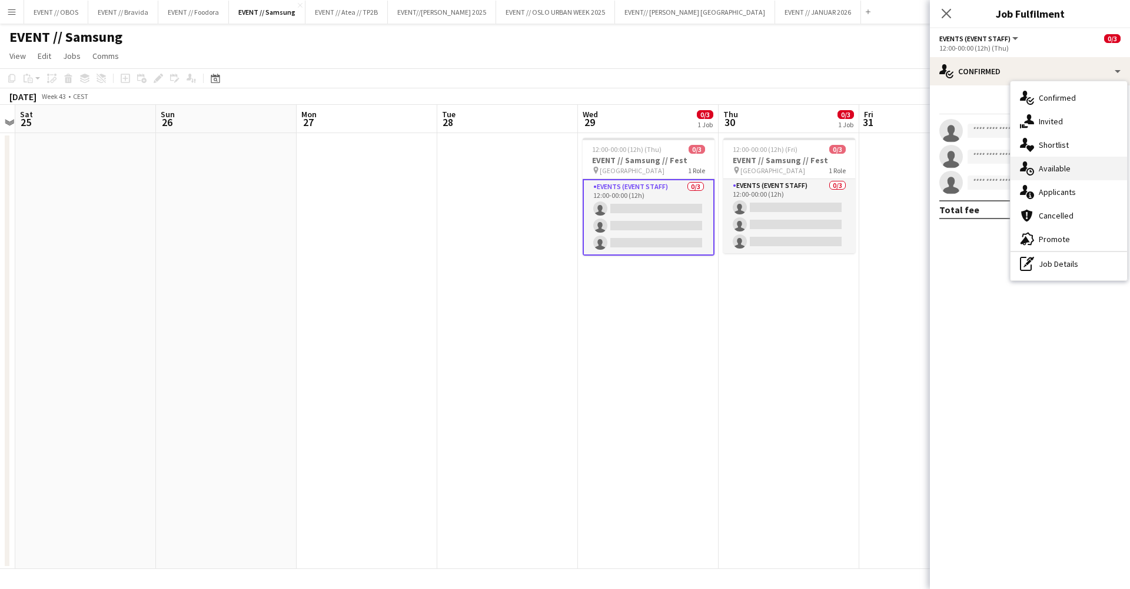
click at [1047, 171] on span "Available" at bounding box center [1055, 168] width 32 height 11
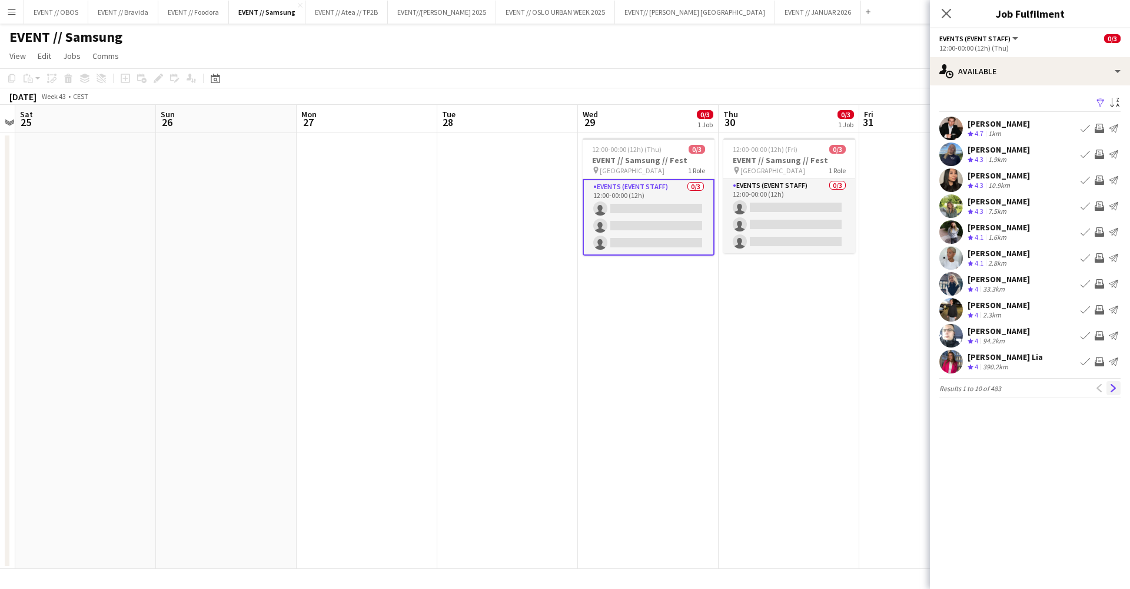
click at [1116, 390] on app-icon "Next" at bounding box center [1114, 388] width 8 height 8
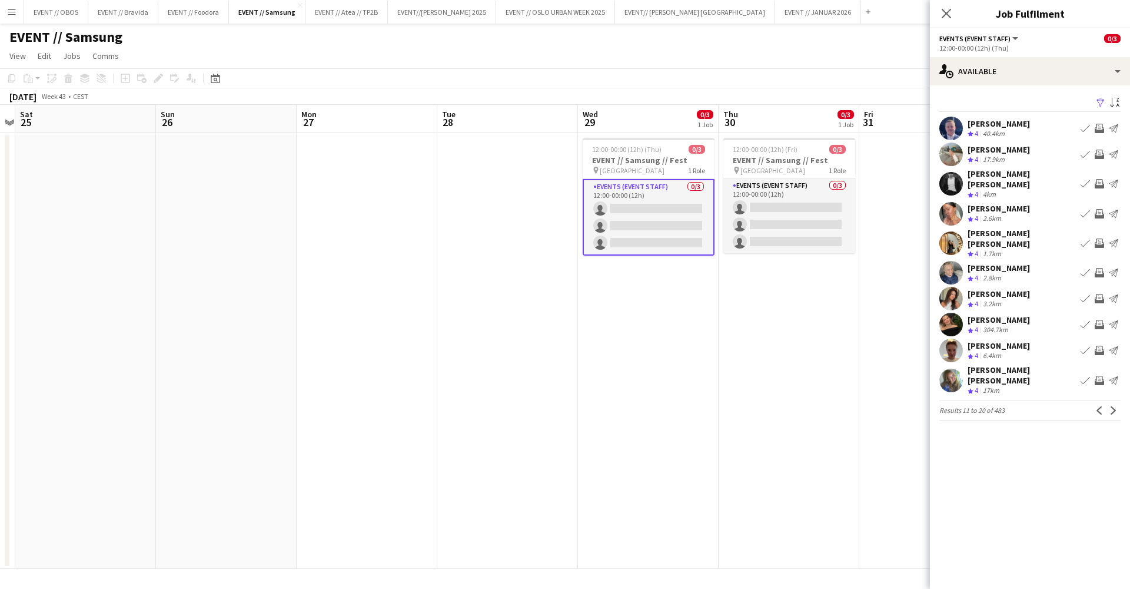
click at [1116, 400] on app-pager "Results 11 to 20 of 483 Previous Next" at bounding box center [1030, 410] width 181 height 20
click at [1113, 403] on button "Next" at bounding box center [1114, 410] width 14 height 14
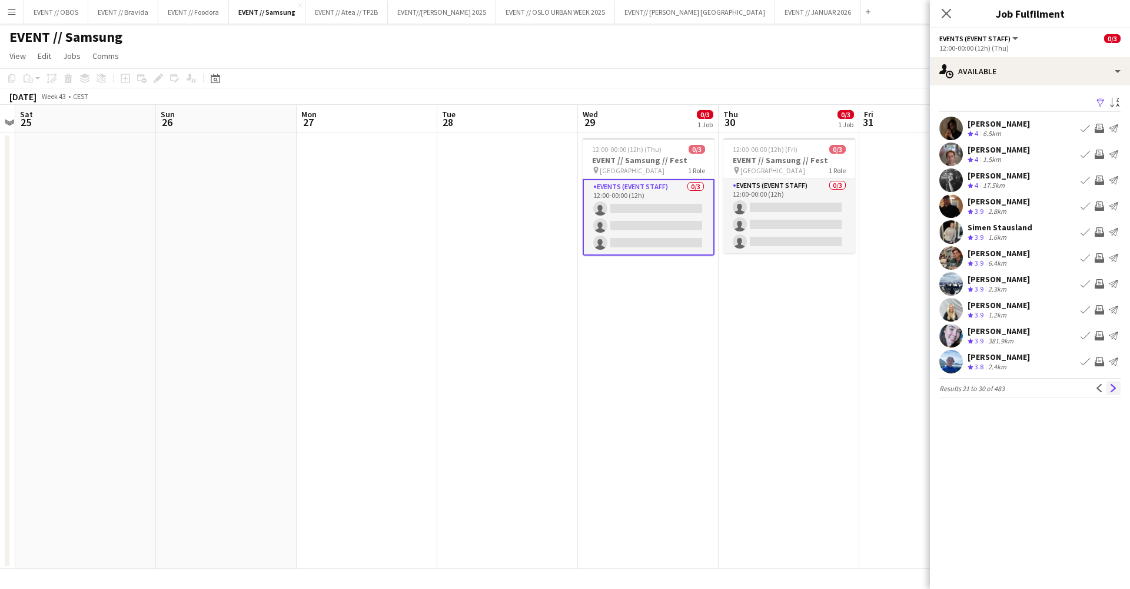
click at [1117, 394] on button "Next" at bounding box center [1114, 388] width 14 height 14
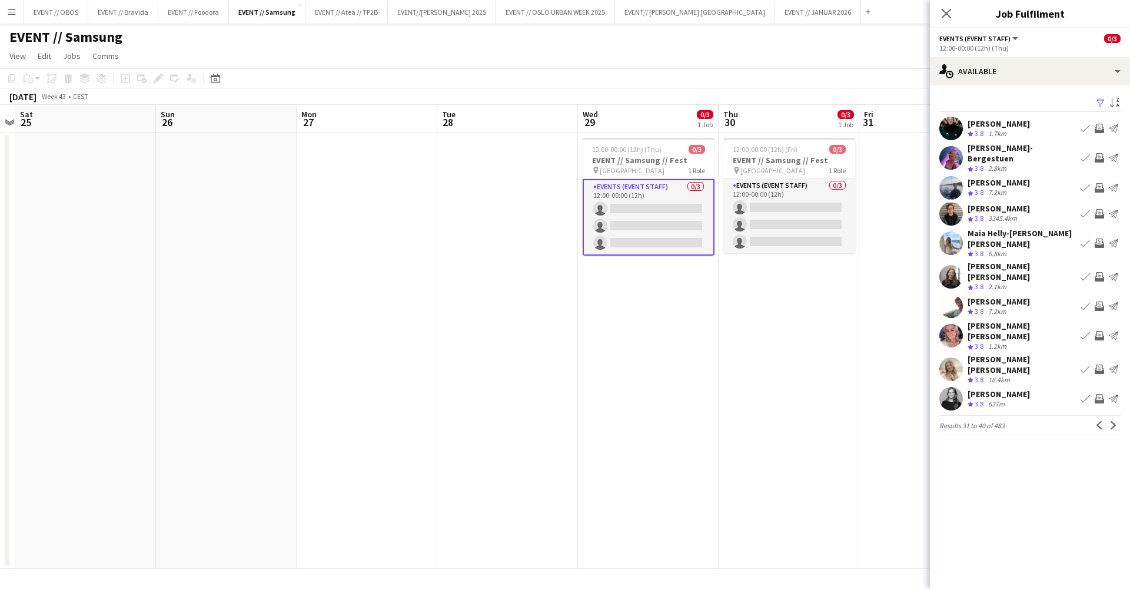
scroll to position [0, 411]
click at [1117, 421] on app-icon "Next" at bounding box center [1114, 425] width 8 height 8
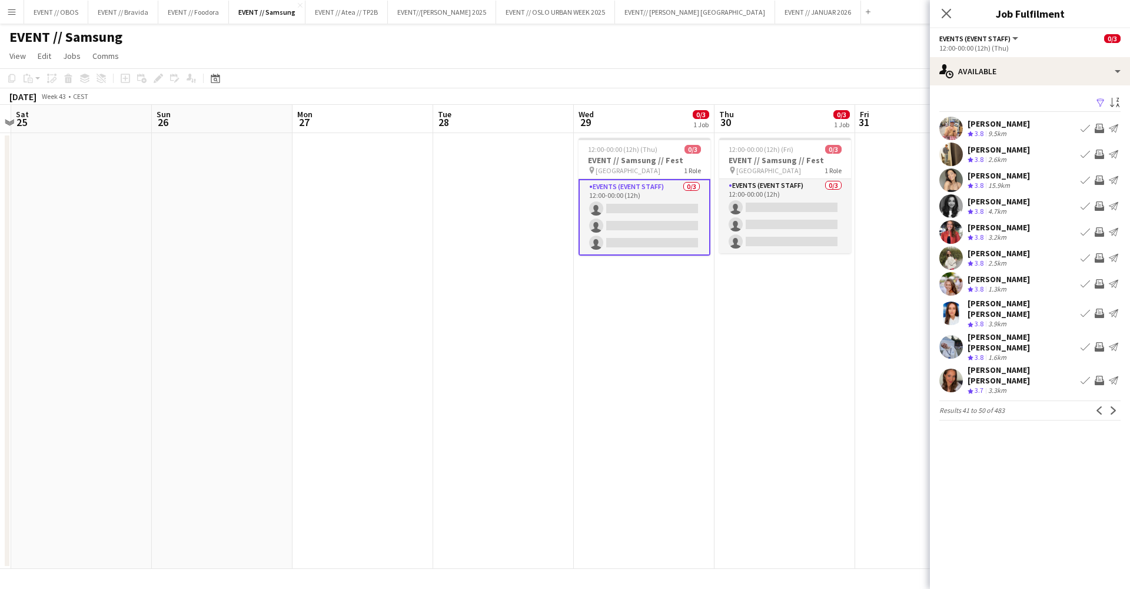
click at [1096, 99] on button "Filter" at bounding box center [1100, 103] width 14 height 14
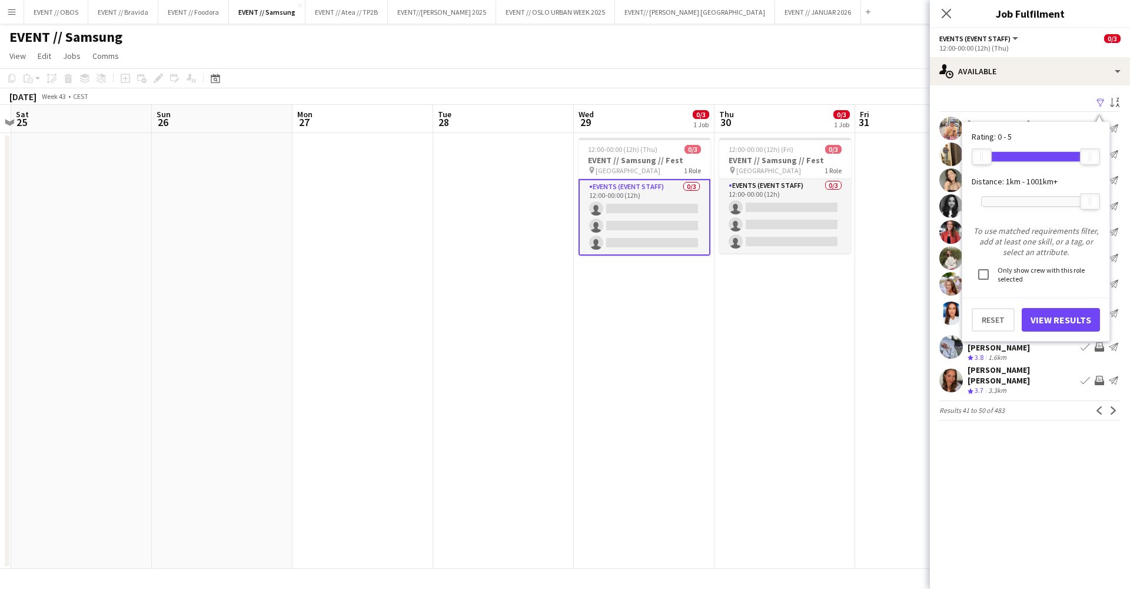
click at [1043, 308] on button "View Results" at bounding box center [1061, 320] width 78 height 24
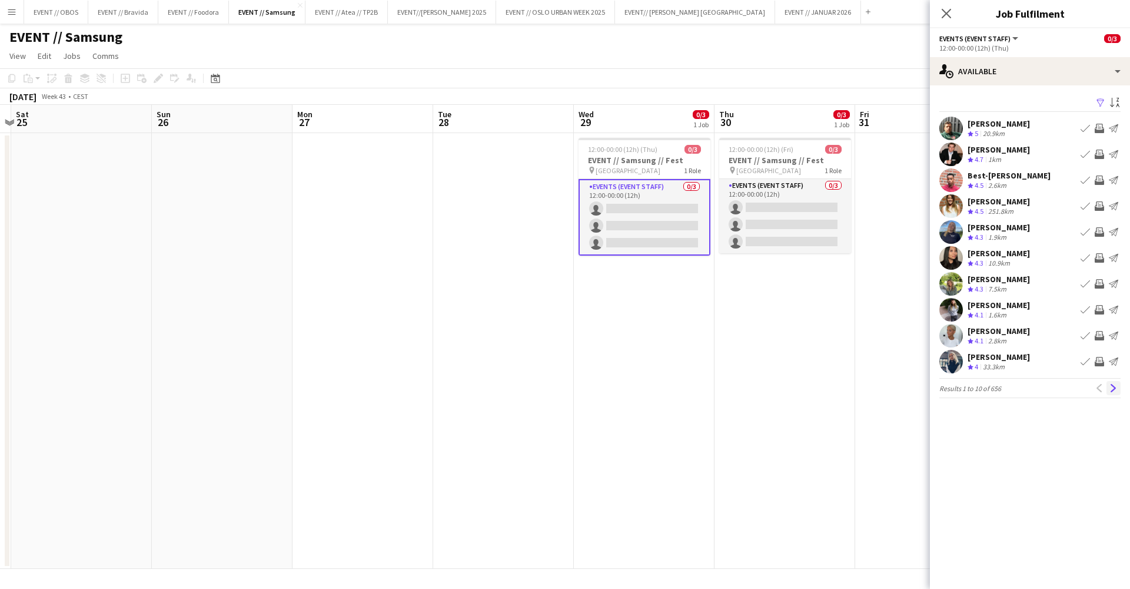
click at [1118, 391] on button "Next" at bounding box center [1114, 388] width 14 height 14
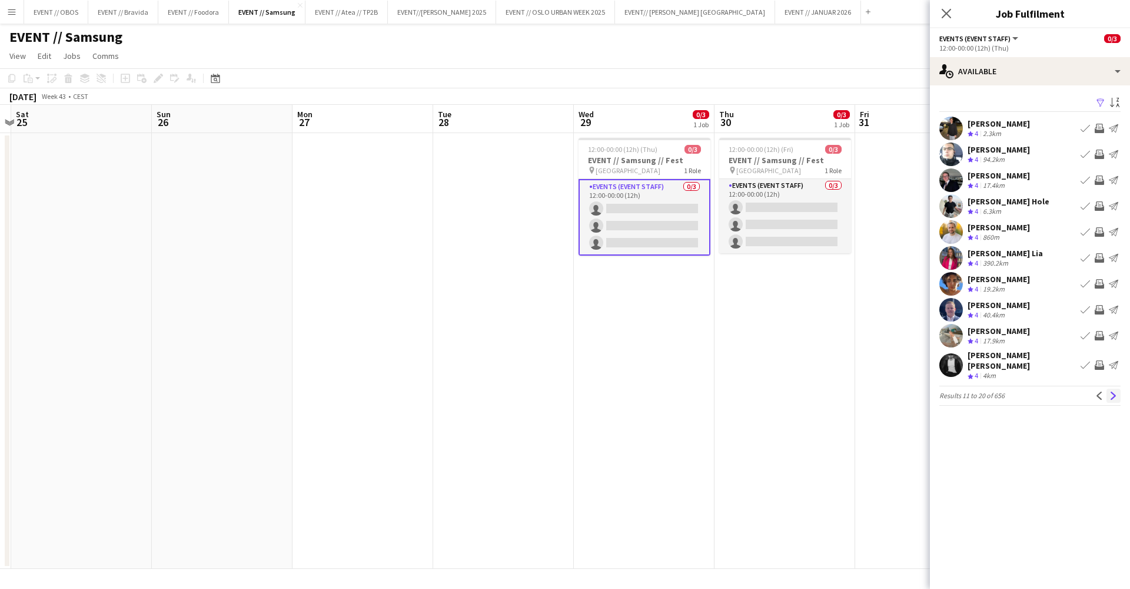
click at [1116, 391] on app-icon "Next" at bounding box center [1114, 395] width 8 height 8
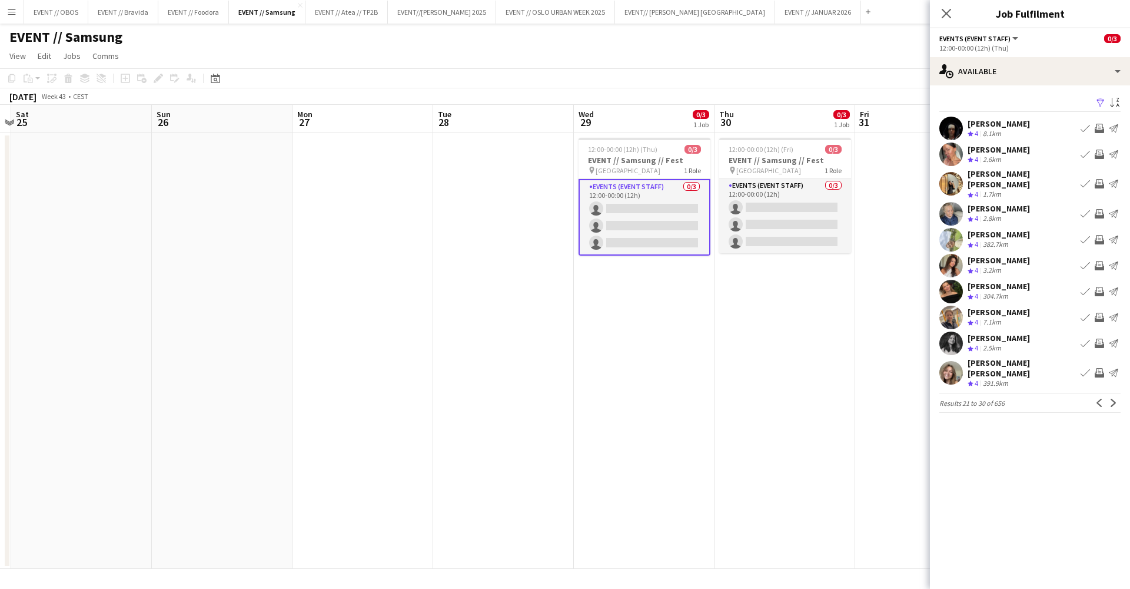
click at [1116, 396] on button "Next" at bounding box center [1114, 403] width 14 height 14
click at [1116, 391] on app-icon "Next" at bounding box center [1114, 395] width 8 height 8
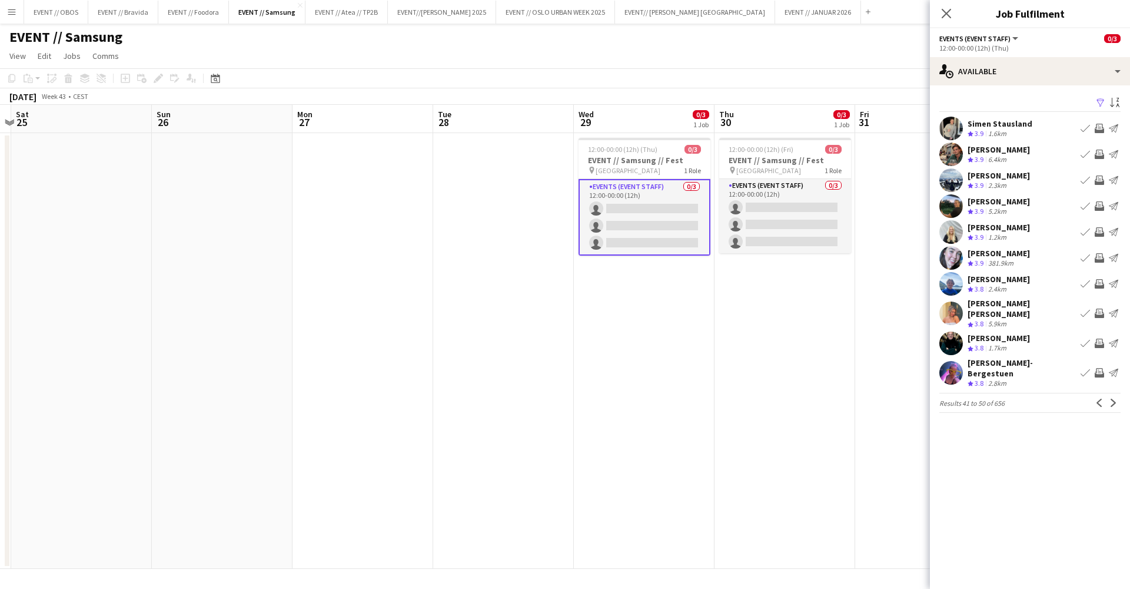
click at [1101, 212] on button "Invite crew" at bounding box center [1100, 206] width 14 height 14
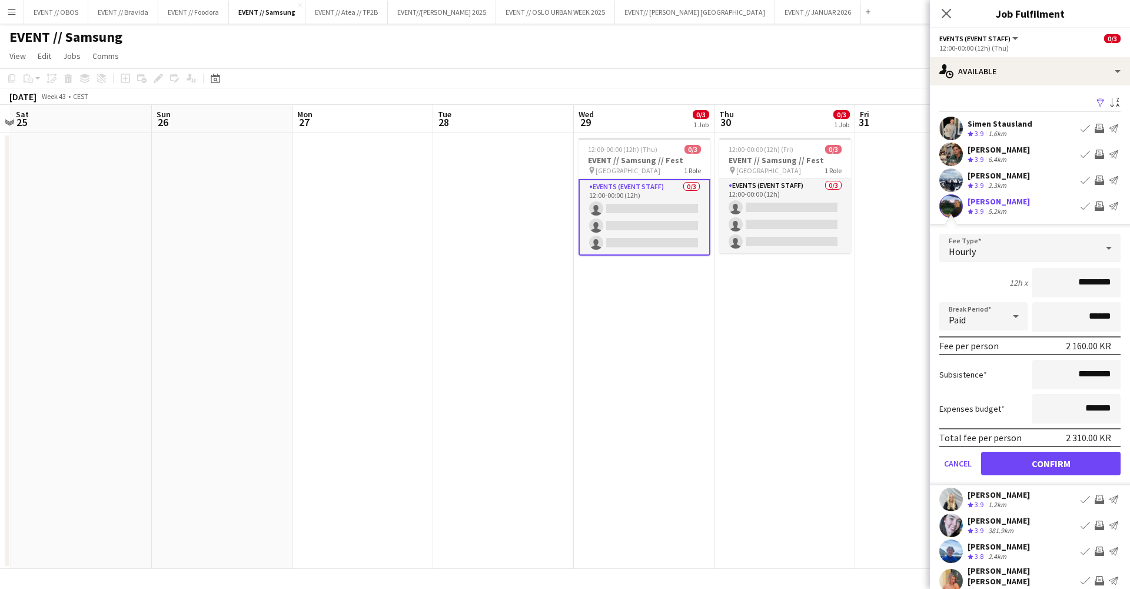
click at [1040, 460] on button "Confirm" at bounding box center [1051, 464] width 140 height 24
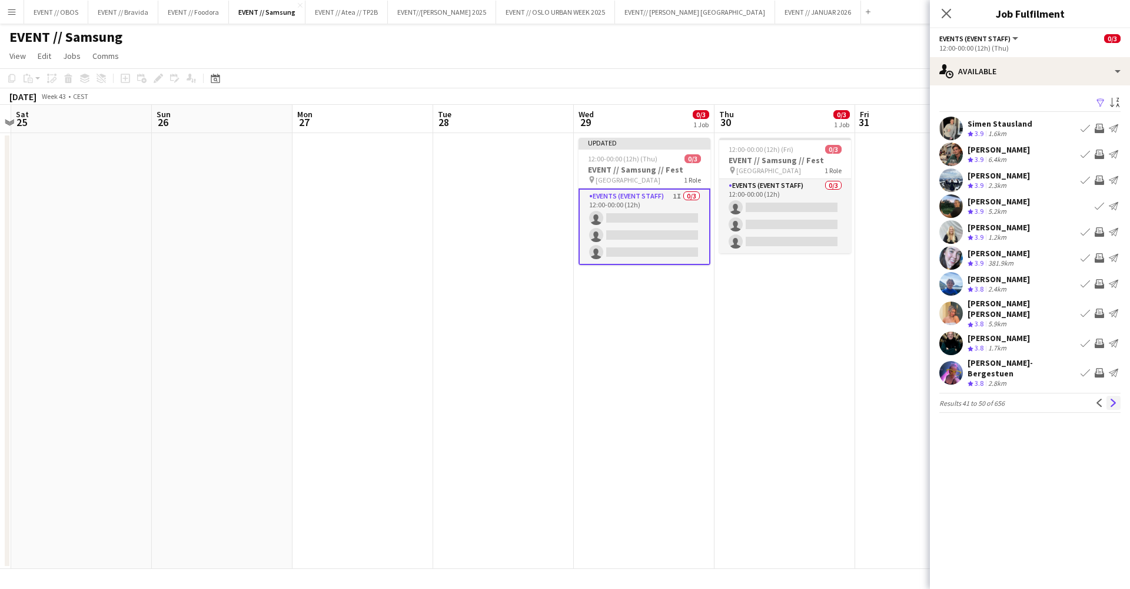
click at [1114, 408] on button "Next" at bounding box center [1114, 403] width 14 height 14
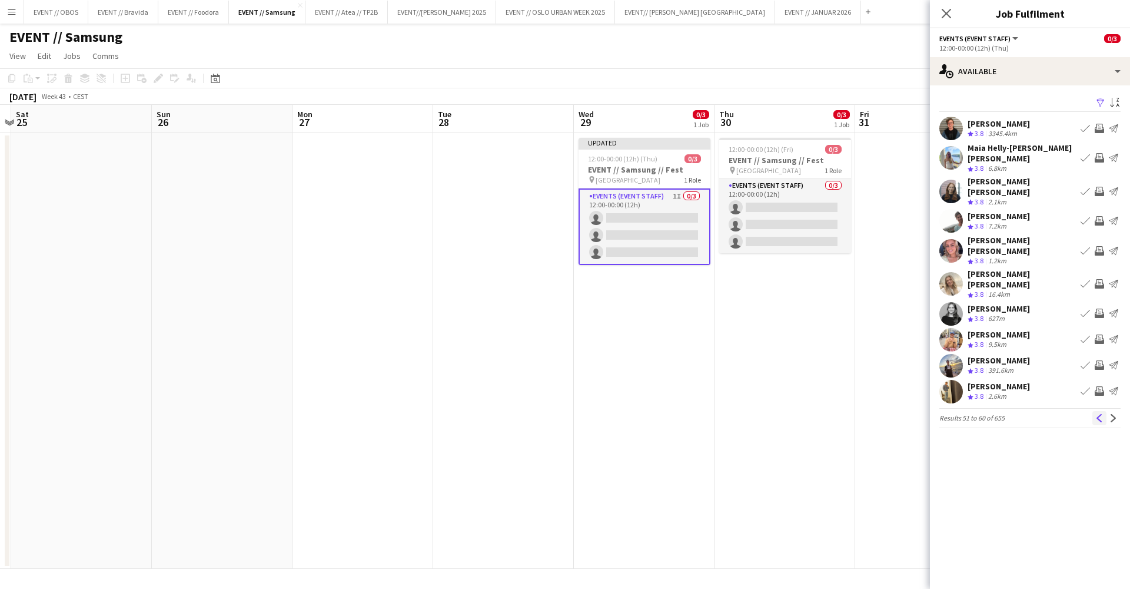
click at [1101, 414] on app-icon "Previous" at bounding box center [1100, 418] width 8 height 8
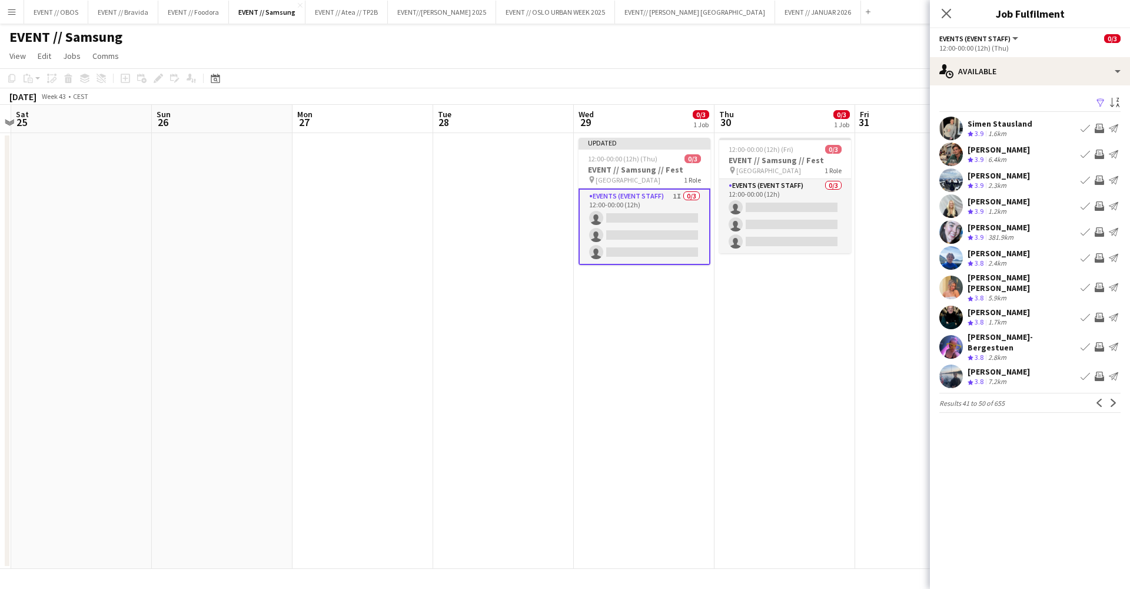
click at [1100, 287] on app-icon "Invite crew" at bounding box center [1099, 287] width 9 height 9
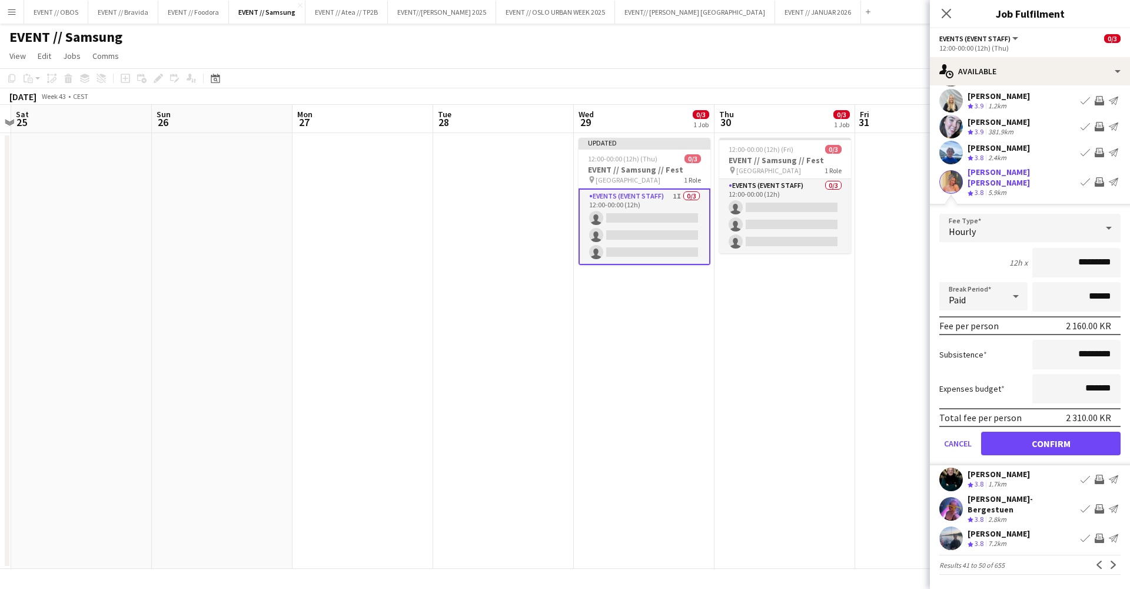
scroll to position [106, 0]
click at [1077, 438] on button "Confirm" at bounding box center [1051, 444] width 140 height 24
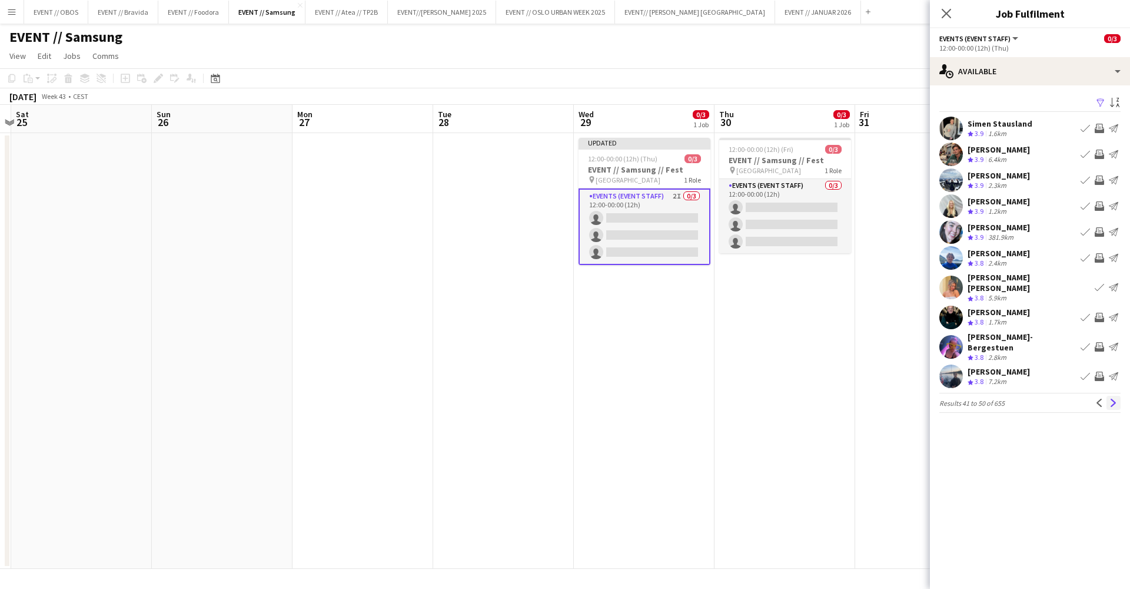
click at [1117, 399] on app-icon "Next" at bounding box center [1114, 403] width 8 height 8
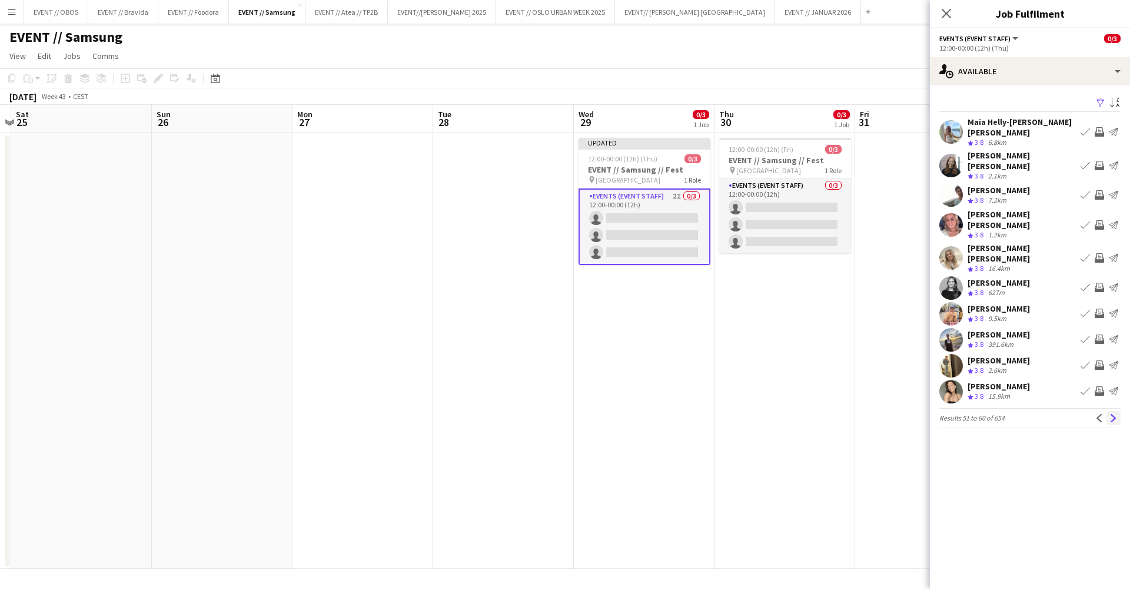
click at [1110, 414] on app-icon "Next" at bounding box center [1114, 418] width 8 height 8
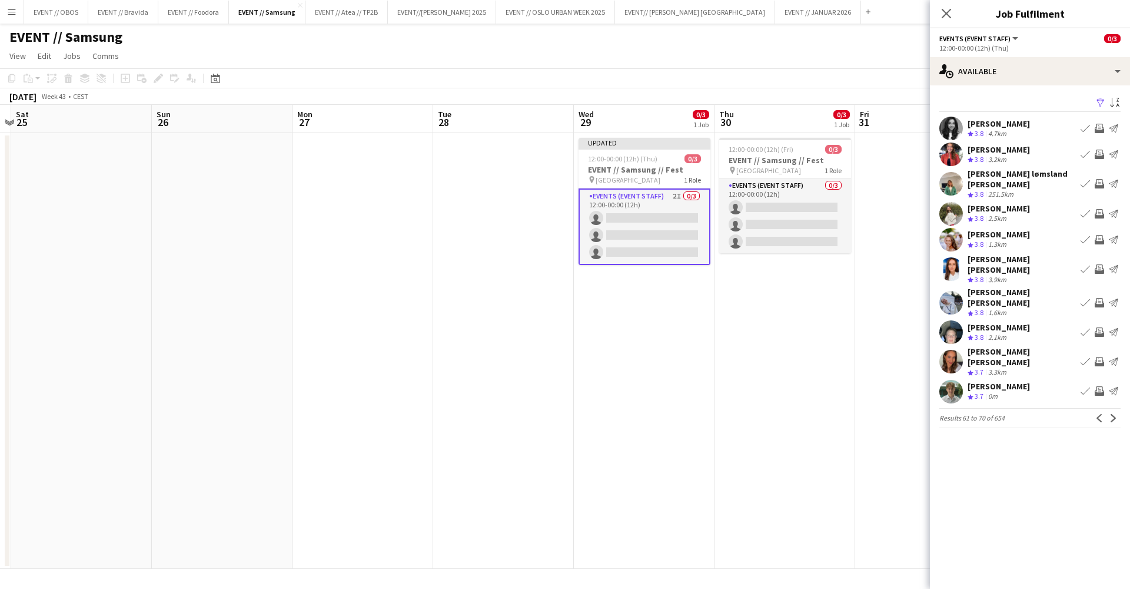
click at [1099, 298] on app-icon "Invite crew" at bounding box center [1099, 302] width 9 height 9
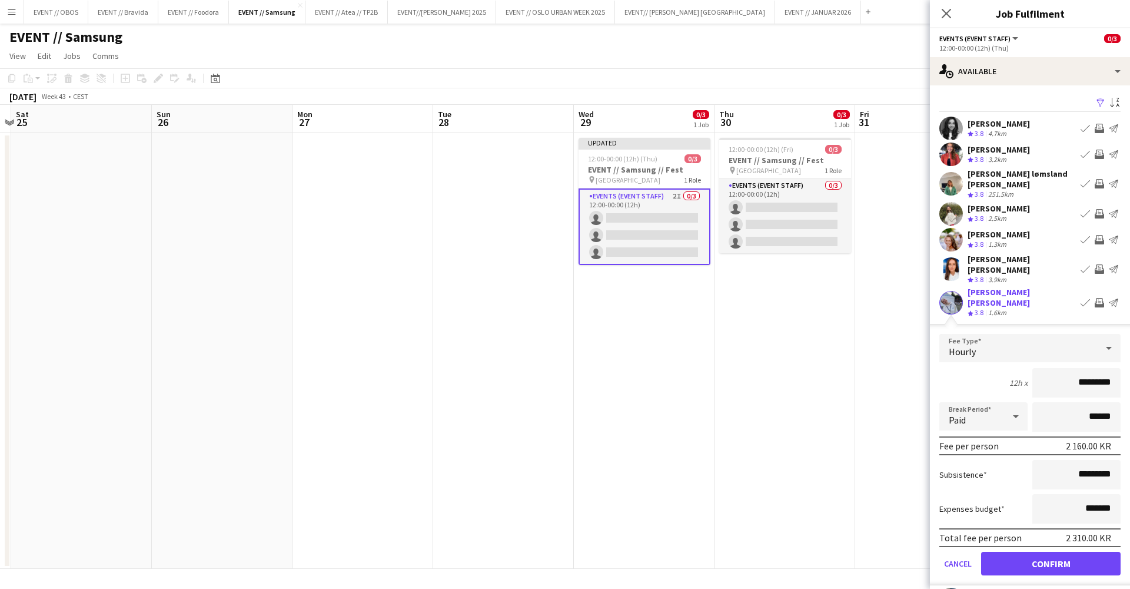
click at [1053, 552] on button "Confirm" at bounding box center [1051, 564] width 140 height 24
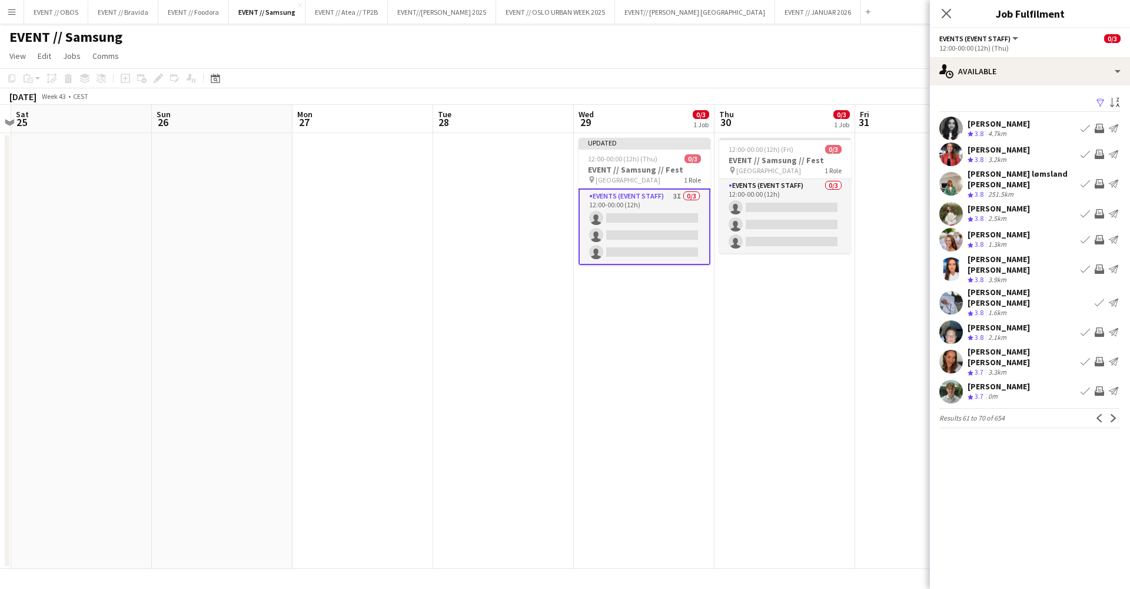
click at [873, 294] on app-date-cell at bounding box center [925, 351] width 141 height 436
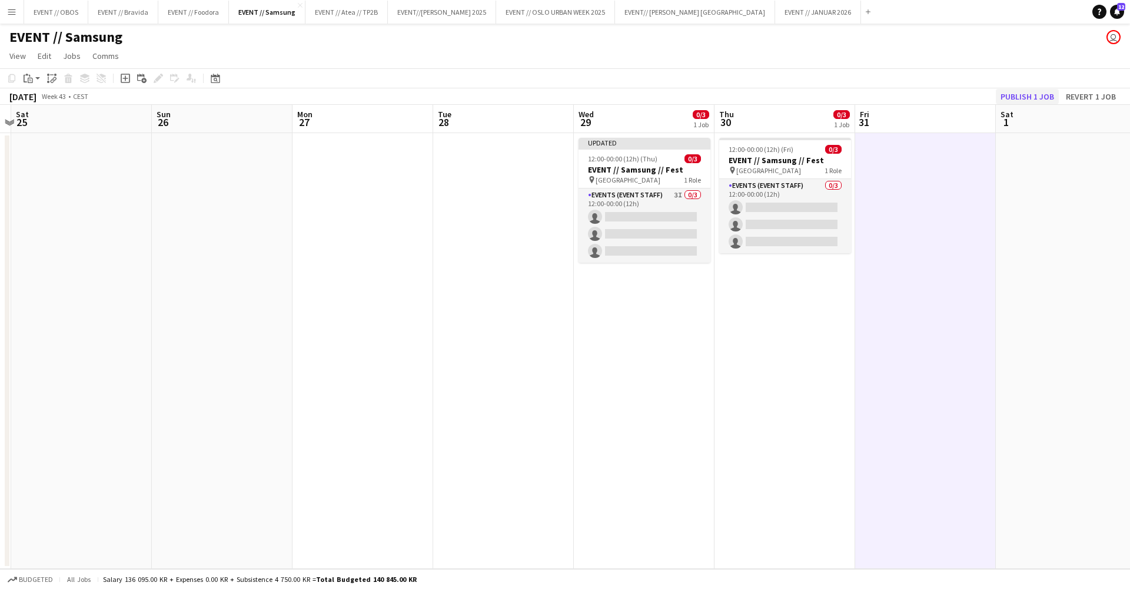
click at [1017, 99] on button "Publish 1 job" at bounding box center [1027, 96] width 63 height 15
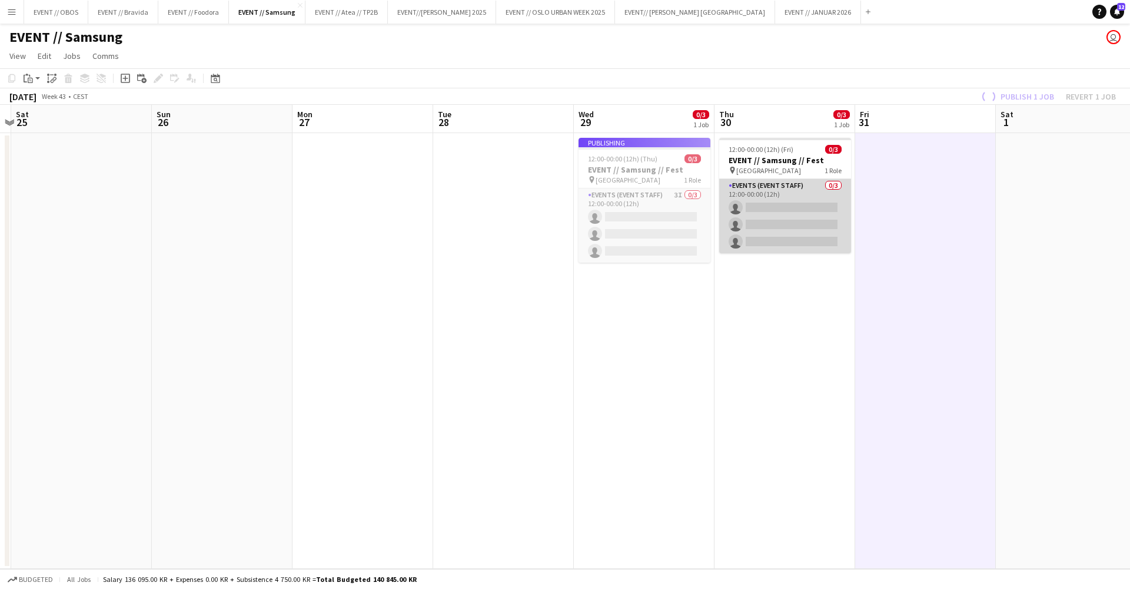
click at [796, 227] on app-card-role "Events (Event Staff) 0/3 12:00-00:00 (12h) single-neutral-actions single-neutra…" at bounding box center [785, 216] width 132 height 74
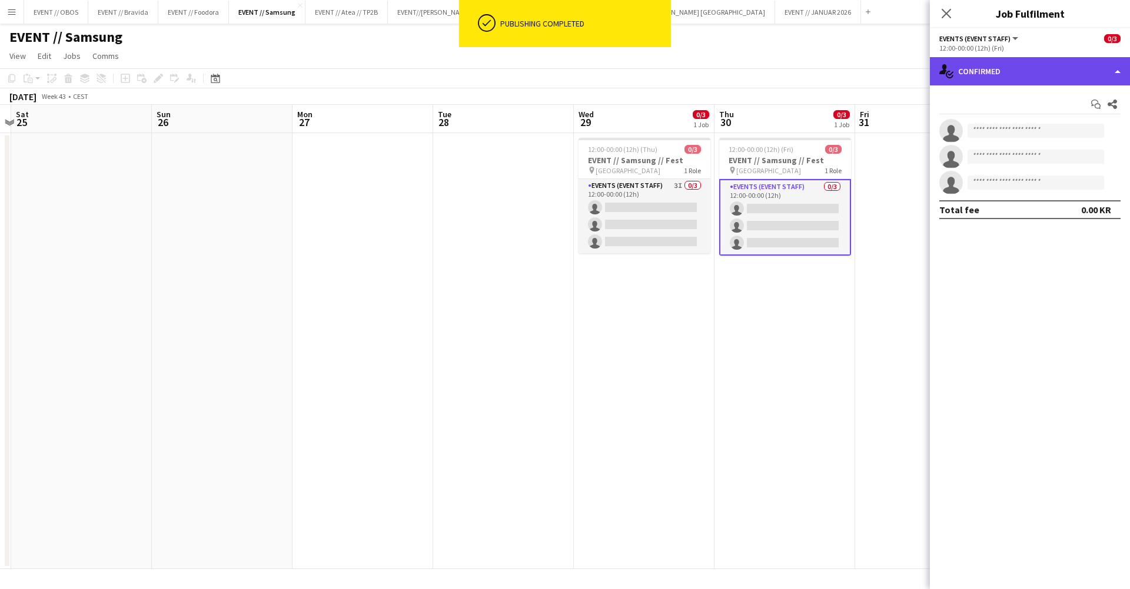
click at [964, 65] on div "single-neutral-actions-check-2 Confirmed" at bounding box center [1030, 71] width 200 height 28
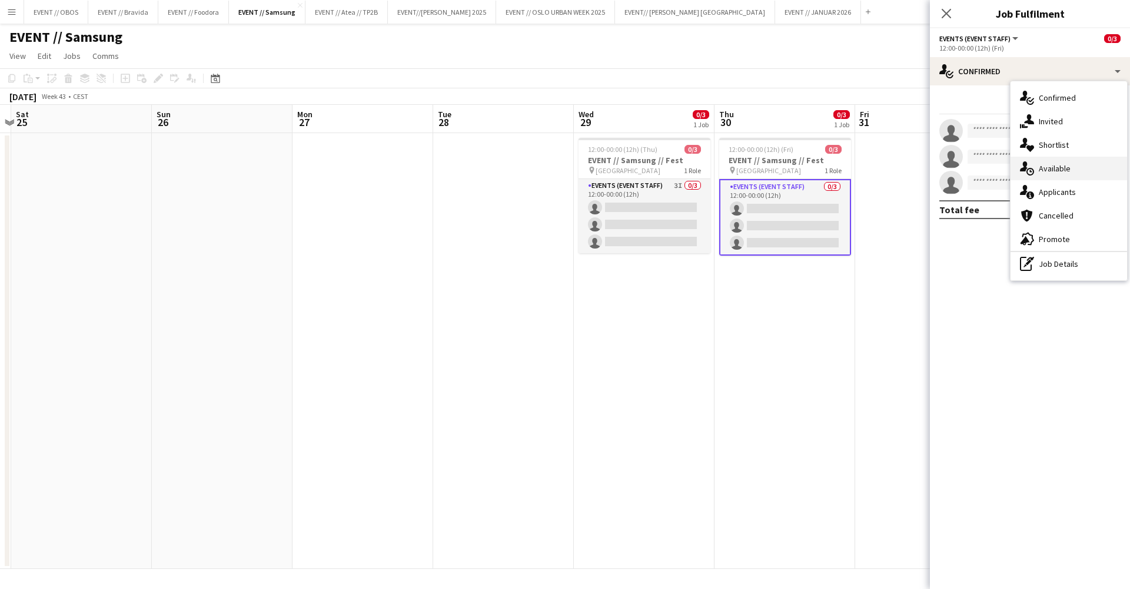
click at [1036, 177] on div "single-neutral-actions-upload Available" at bounding box center [1069, 169] width 117 height 24
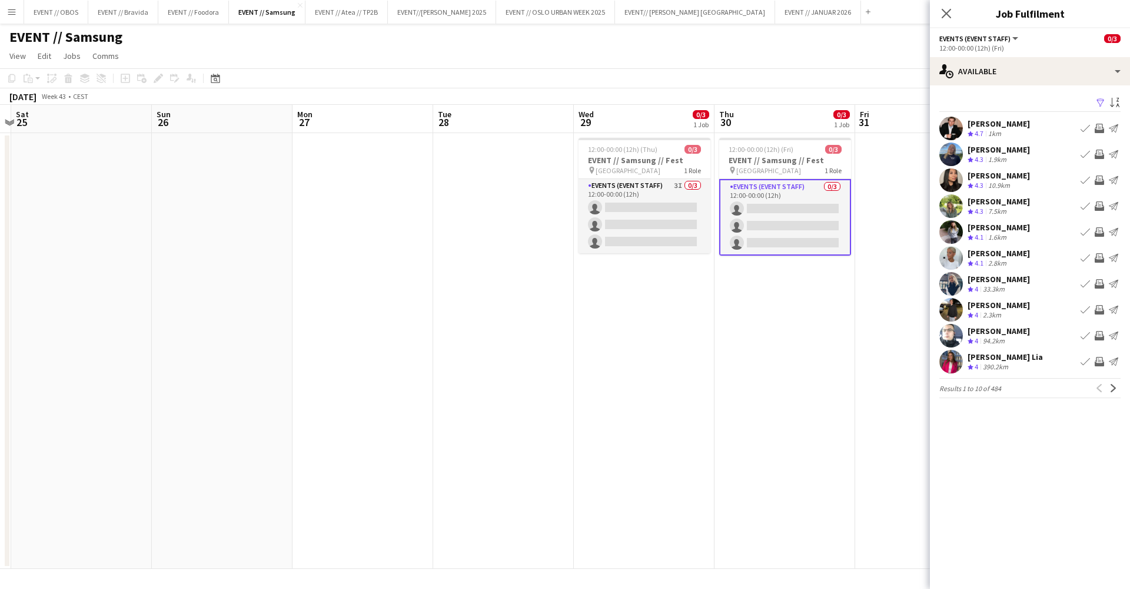
click at [1100, 101] on app-icon "Filter" at bounding box center [1100, 103] width 9 height 11
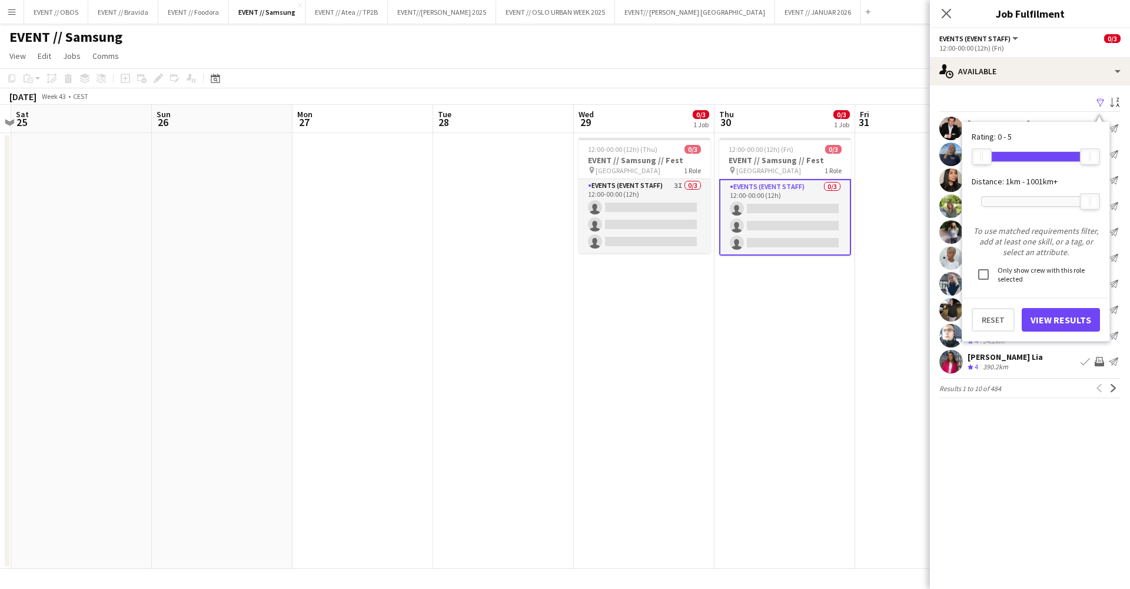
click at [1051, 326] on button "View Results" at bounding box center [1061, 320] width 78 height 24
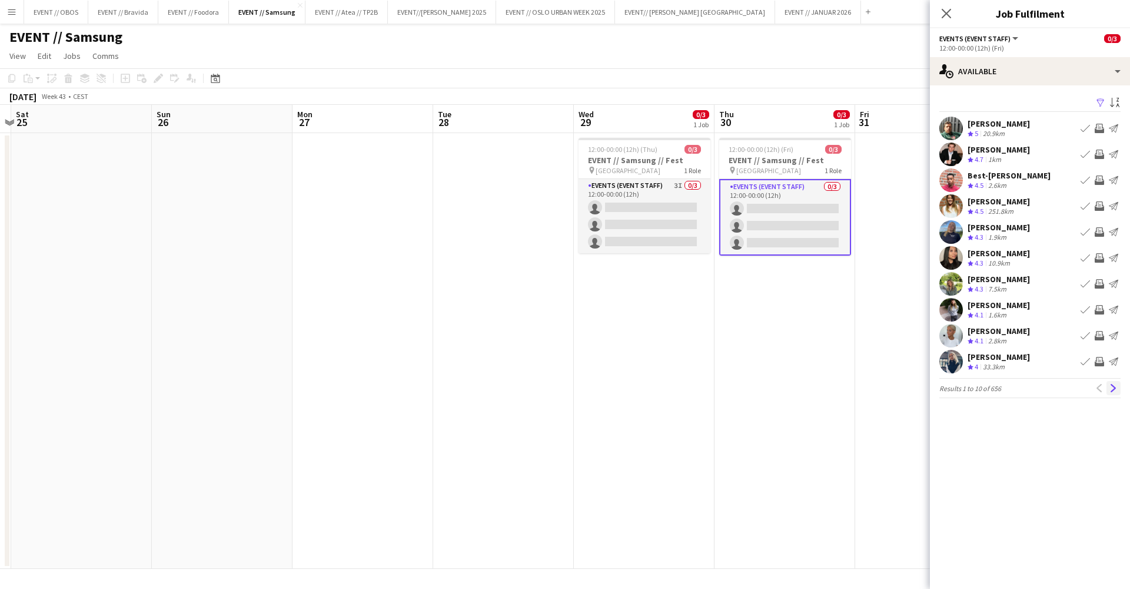
click at [1113, 390] on app-icon "Next" at bounding box center [1114, 388] width 8 height 8
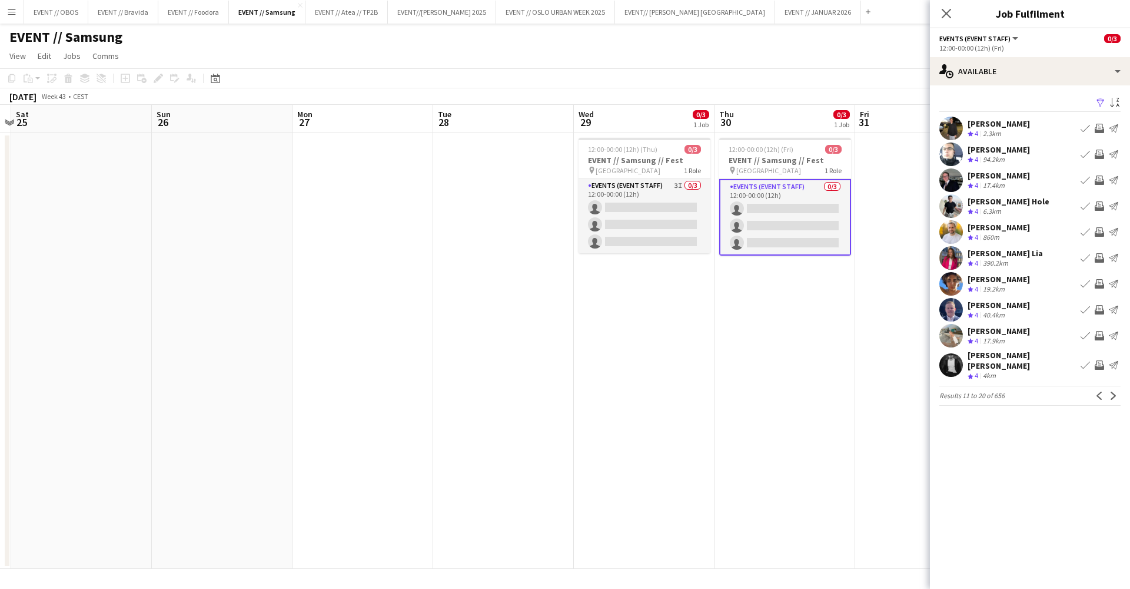
click at [1113, 391] on app-icon "Next" at bounding box center [1114, 395] width 8 height 8
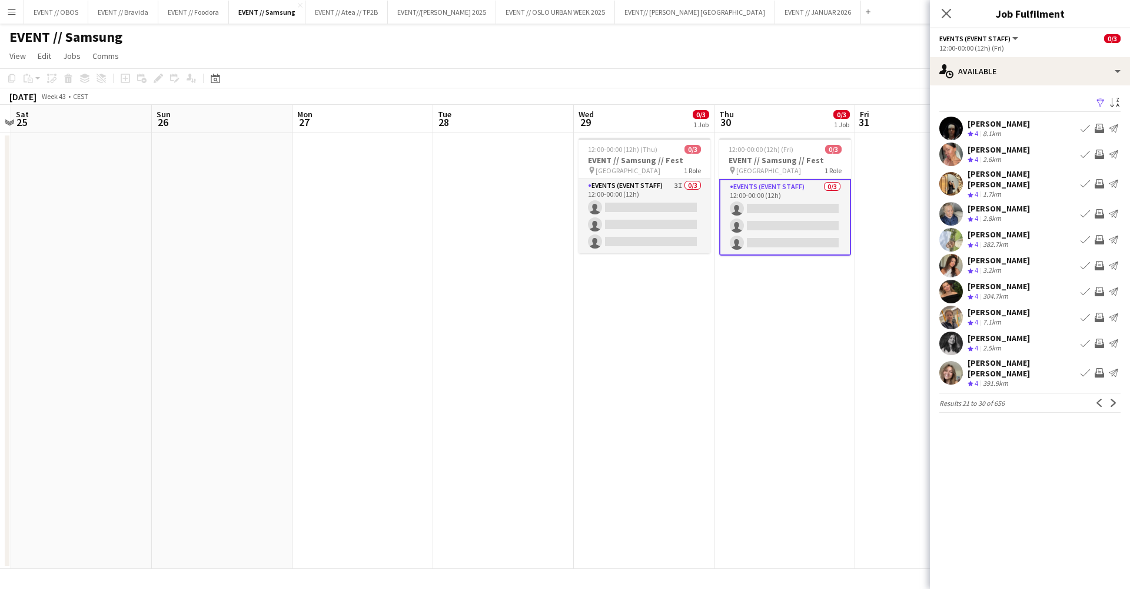
click at [1113, 396] on button "Next" at bounding box center [1114, 403] width 14 height 14
click at [1113, 391] on app-icon "Next" at bounding box center [1114, 395] width 8 height 8
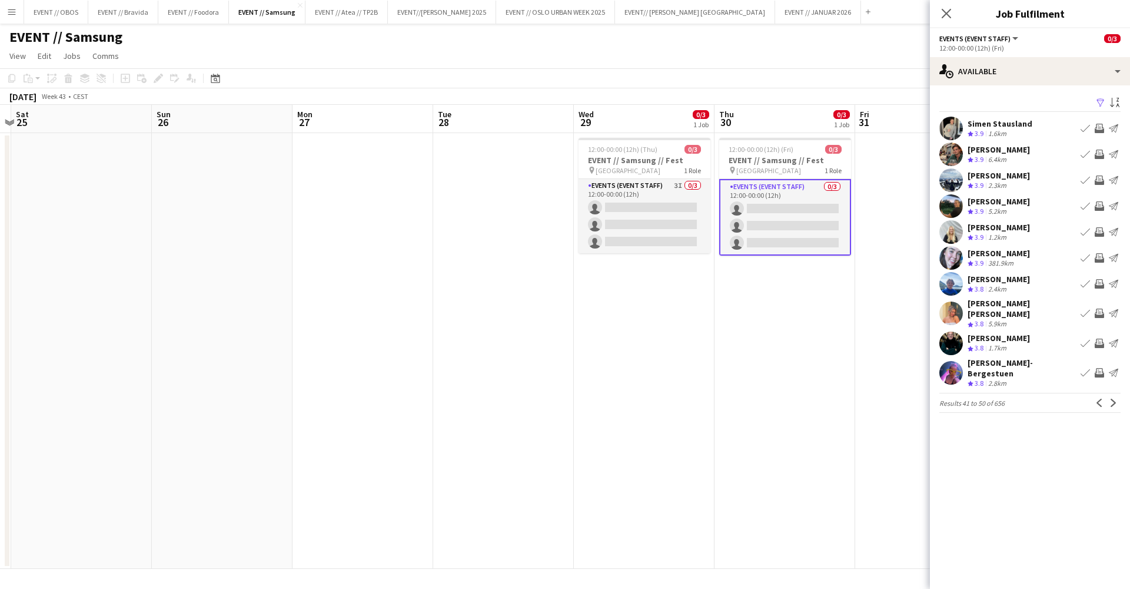
click at [1101, 206] on app-icon "Invite crew" at bounding box center [1099, 205] width 9 height 9
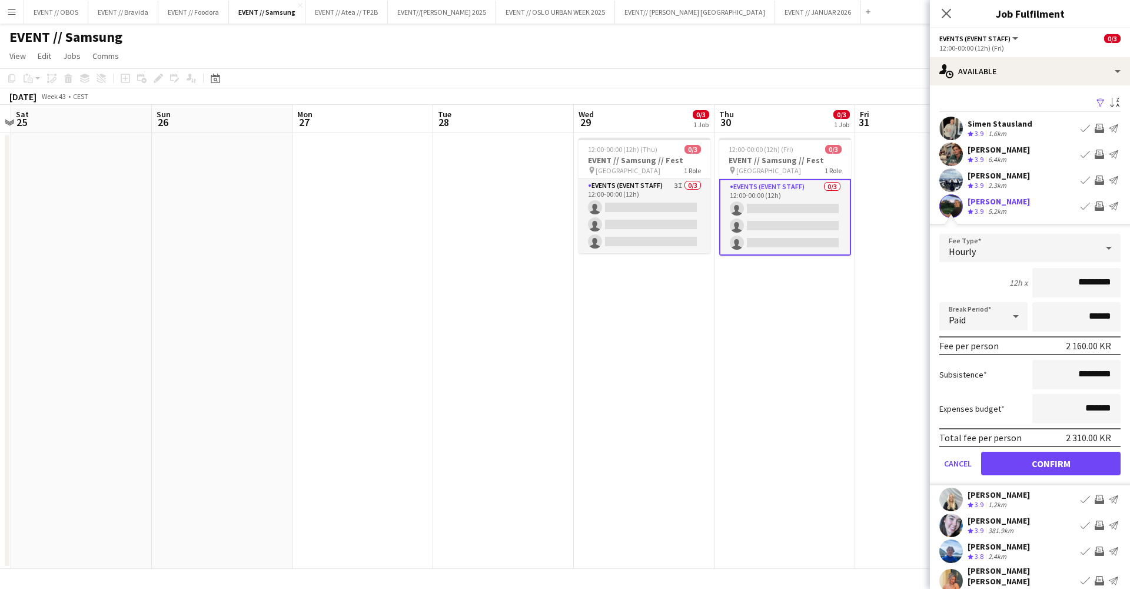
click at [1071, 466] on button "Confirm" at bounding box center [1051, 464] width 140 height 24
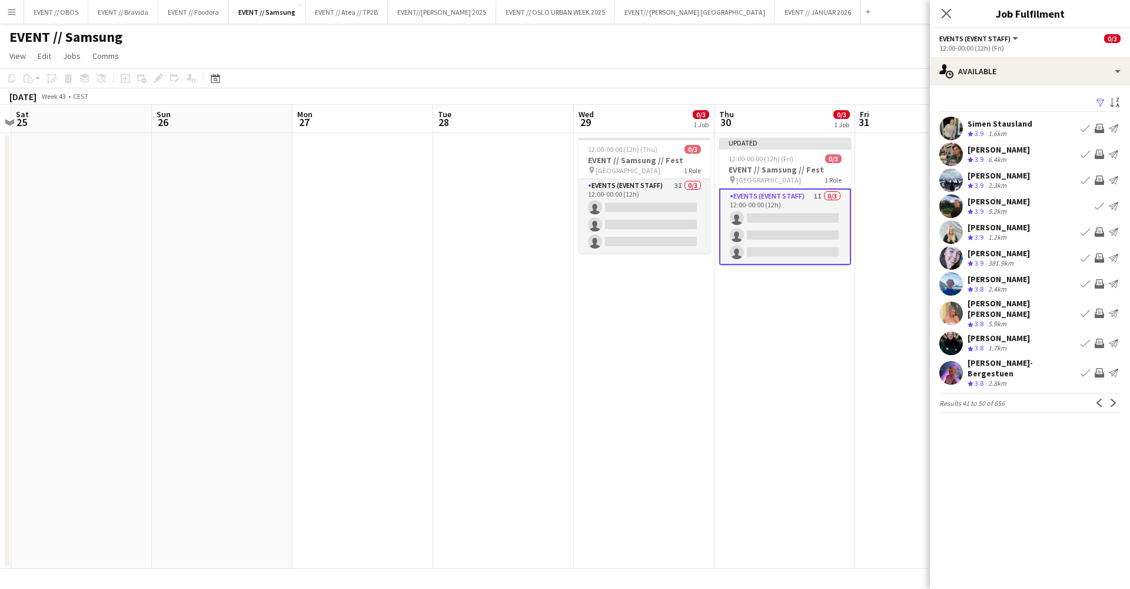
click at [1097, 313] on app-icon "Invite crew" at bounding box center [1099, 312] width 9 height 9
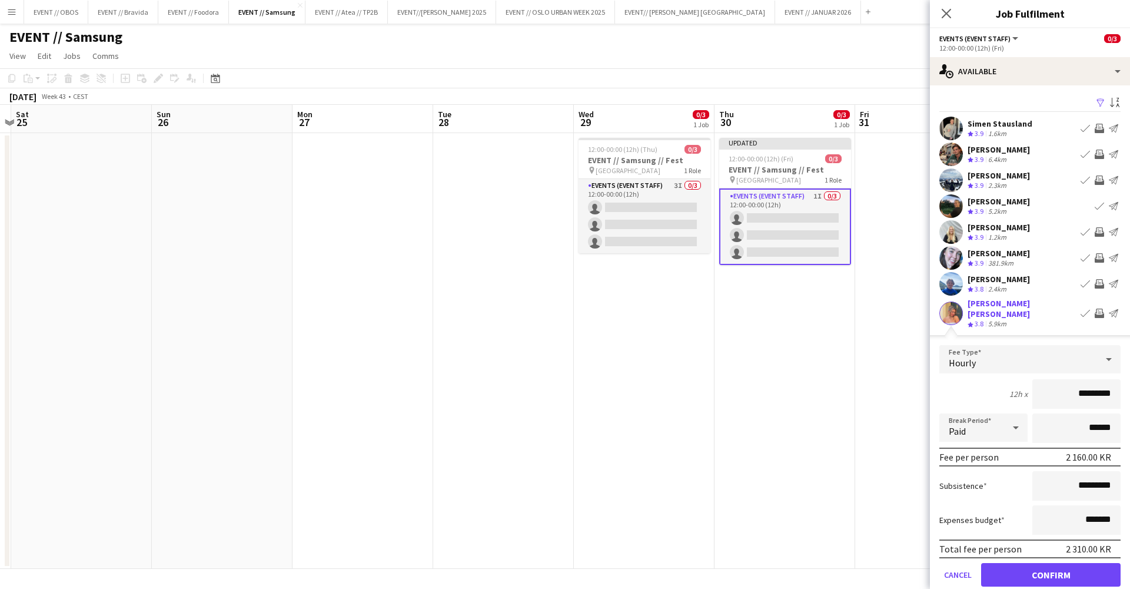
click at [1062, 578] on button "Confirm" at bounding box center [1051, 575] width 140 height 24
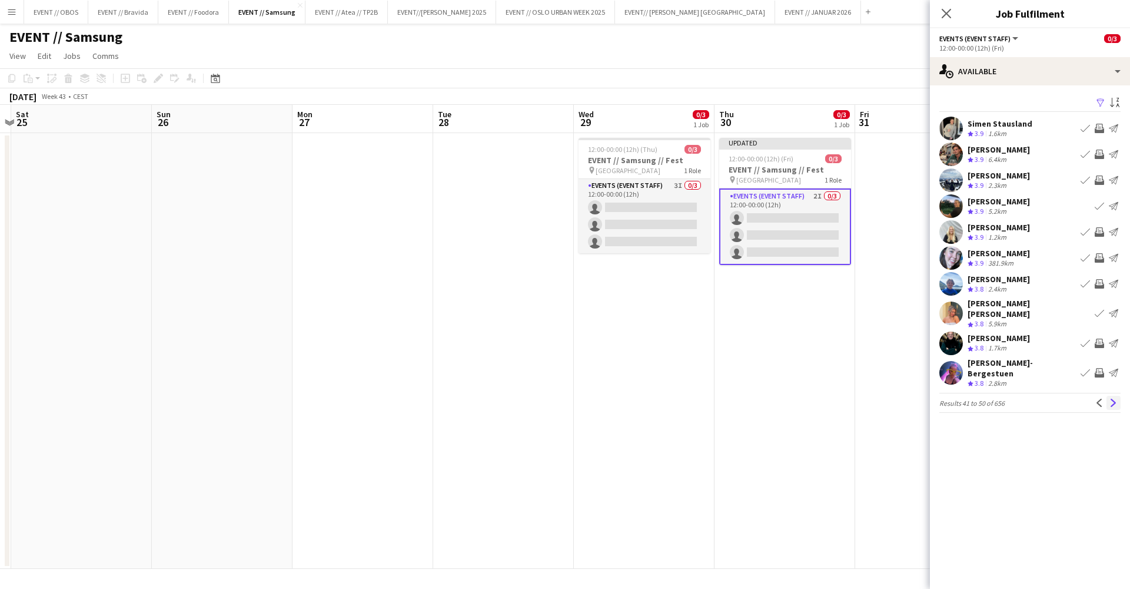
click at [1115, 399] on app-icon "Next" at bounding box center [1114, 403] width 8 height 8
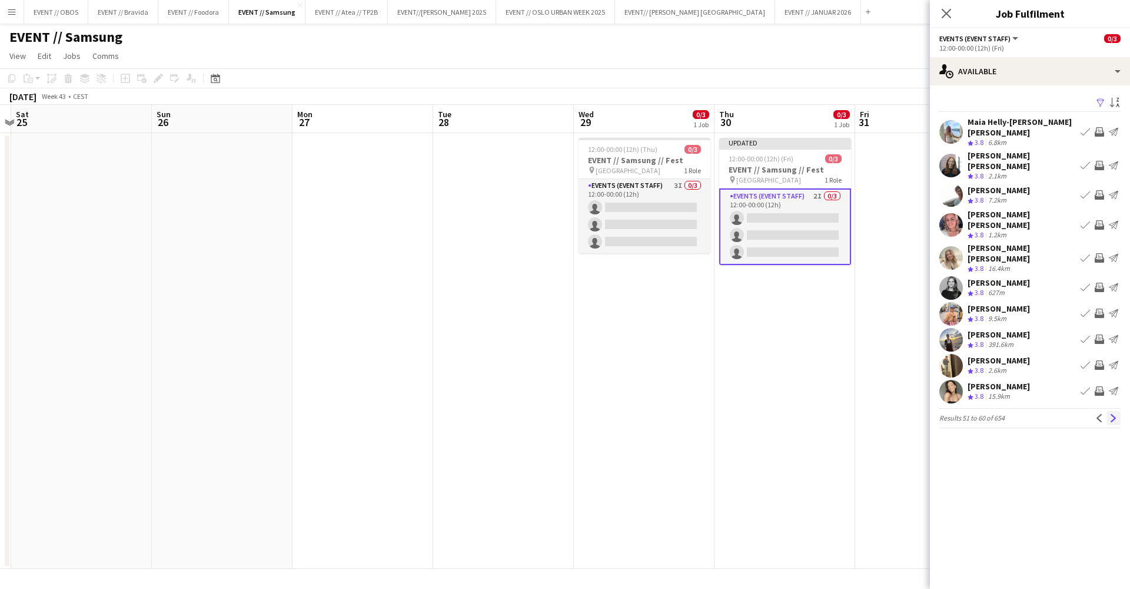
click at [1110, 414] on app-icon "Next" at bounding box center [1114, 418] width 8 height 8
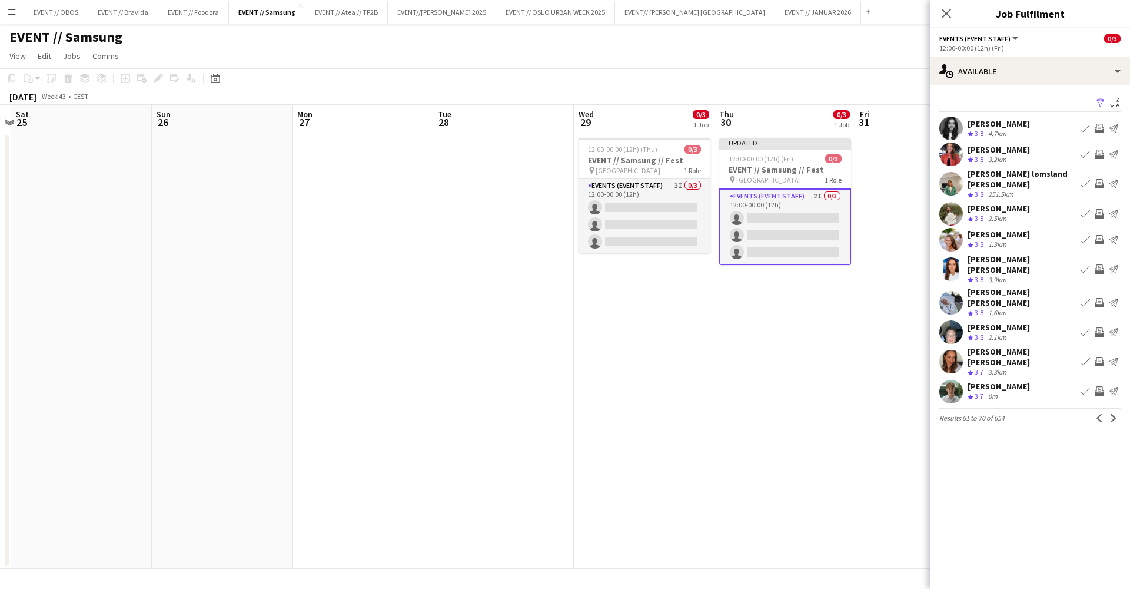
click at [1101, 298] on app-icon "Invite crew" at bounding box center [1099, 302] width 9 height 9
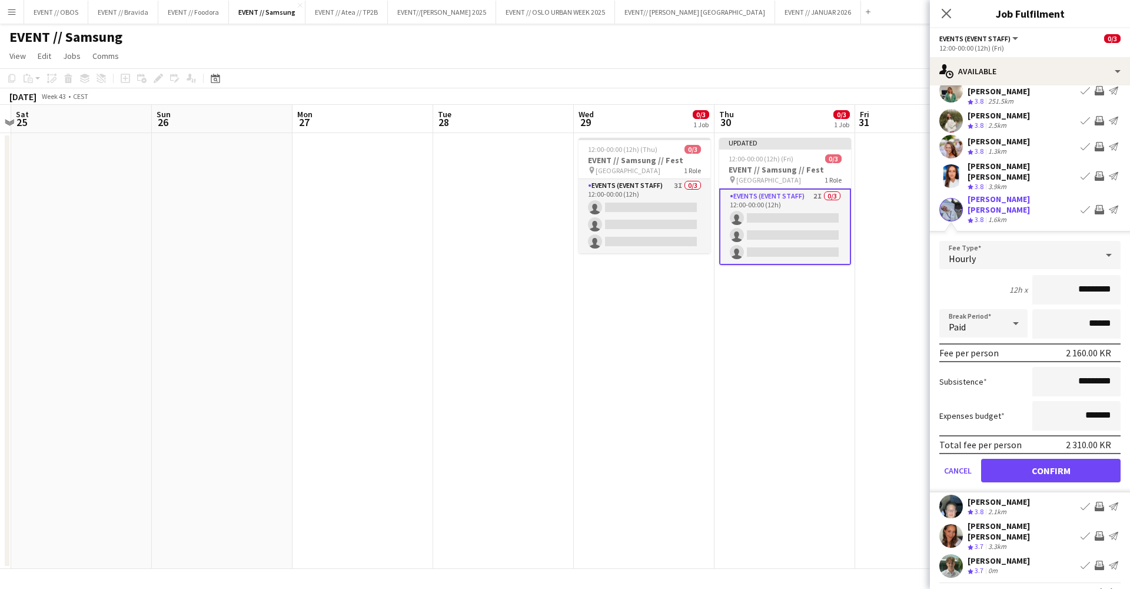
scroll to position [91, 0]
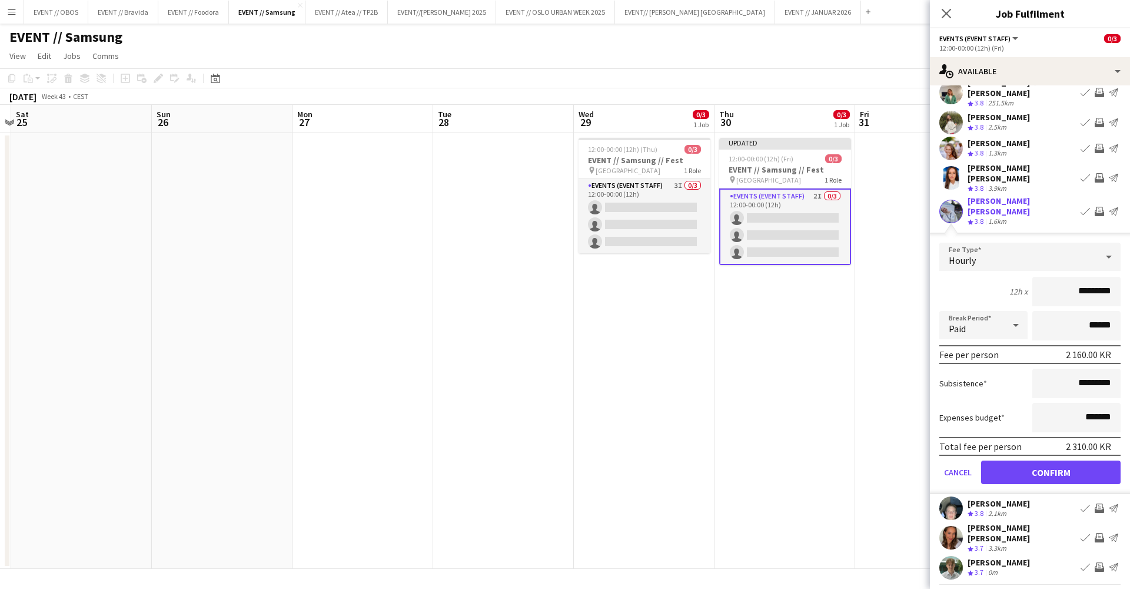
click at [1083, 460] on button "Confirm" at bounding box center [1051, 472] width 140 height 24
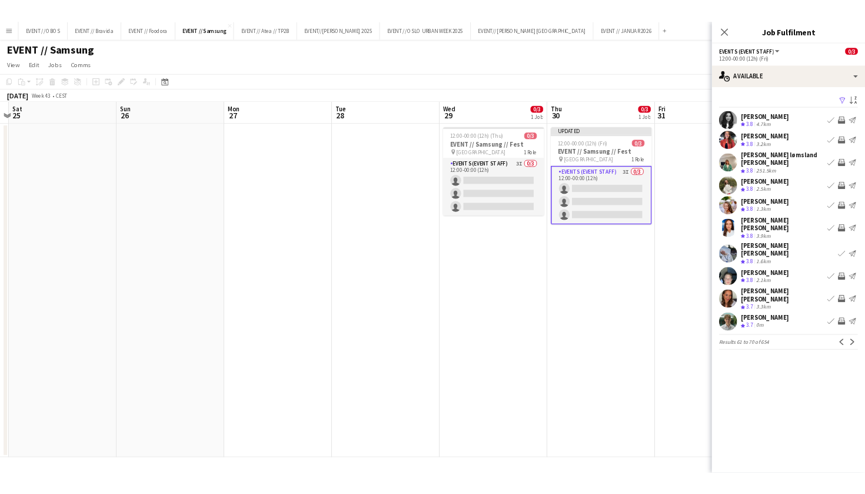
scroll to position [0, 0]
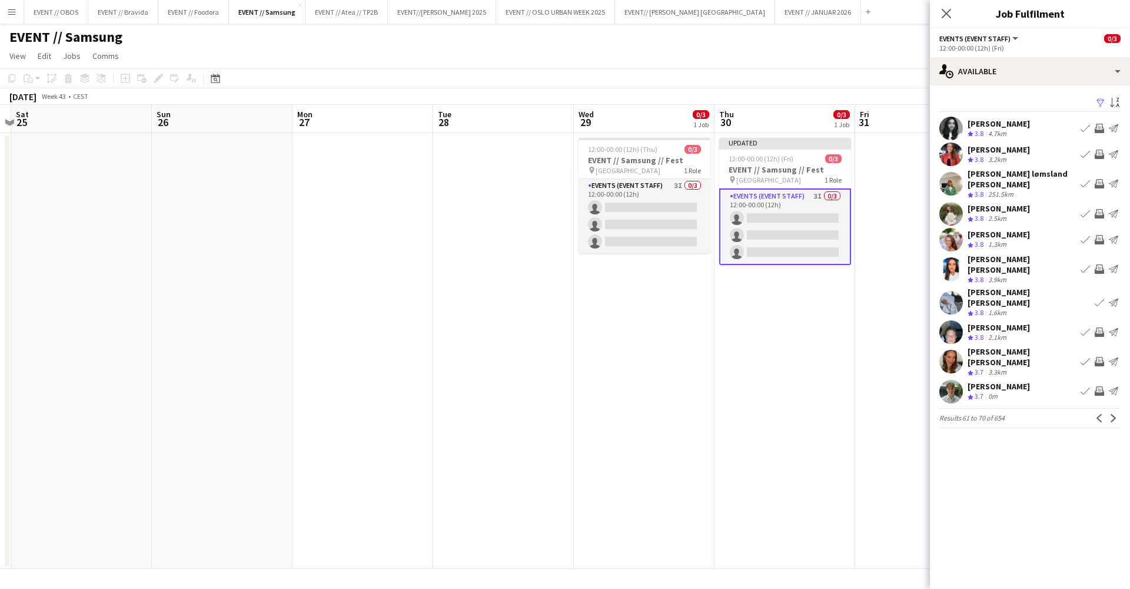
click at [876, 268] on app-date-cell at bounding box center [925, 351] width 141 height 436
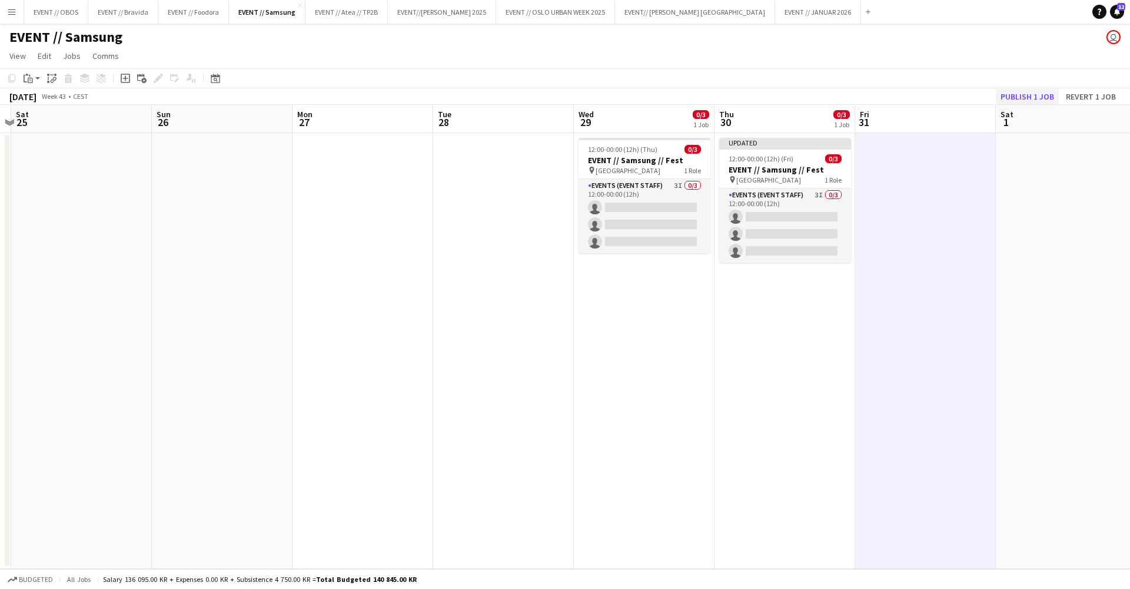
click at [1016, 96] on button "Publish 1 job" at bounding box center [1027, 96] width 63 height 15
